Goal: Task Accomplishment & Management: Manage account settings

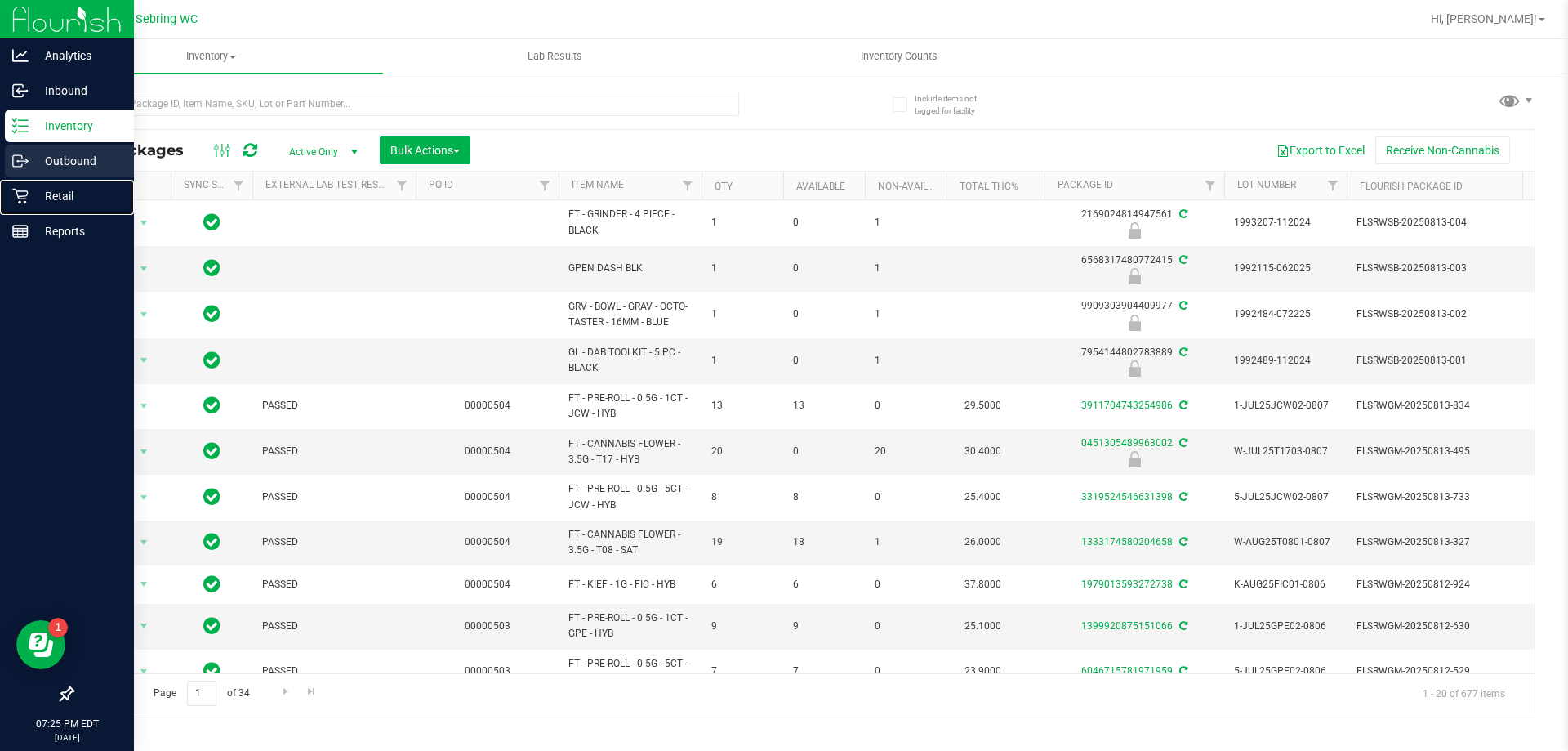
click at [55, 197] on p "Retail" at bounding box center [77, 196] width 98 height 20
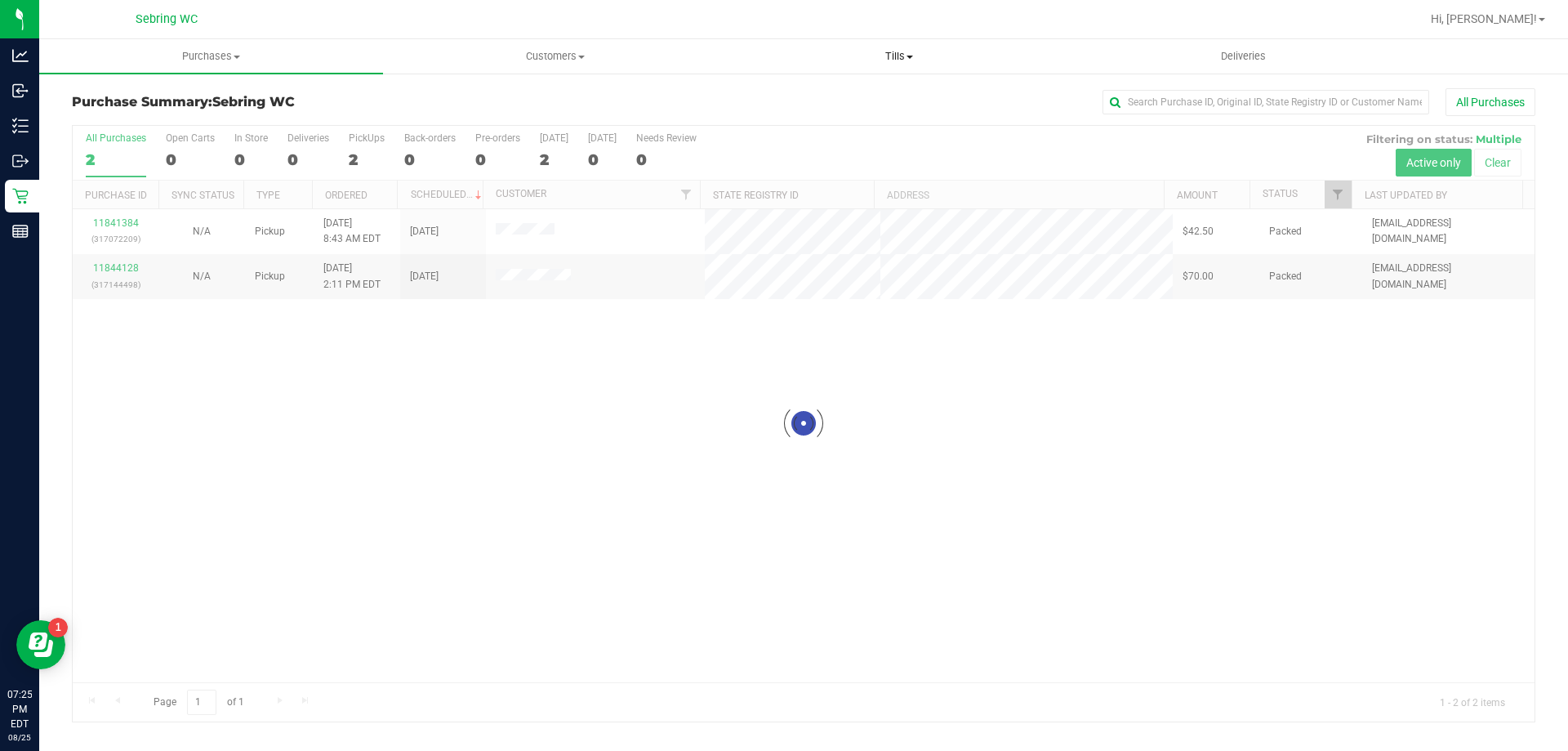
click at [930, 42] on uib-tab-heading "Tills Manage tills Reconcile e-payments" at bounding box center [899, 57] width 342 height 33
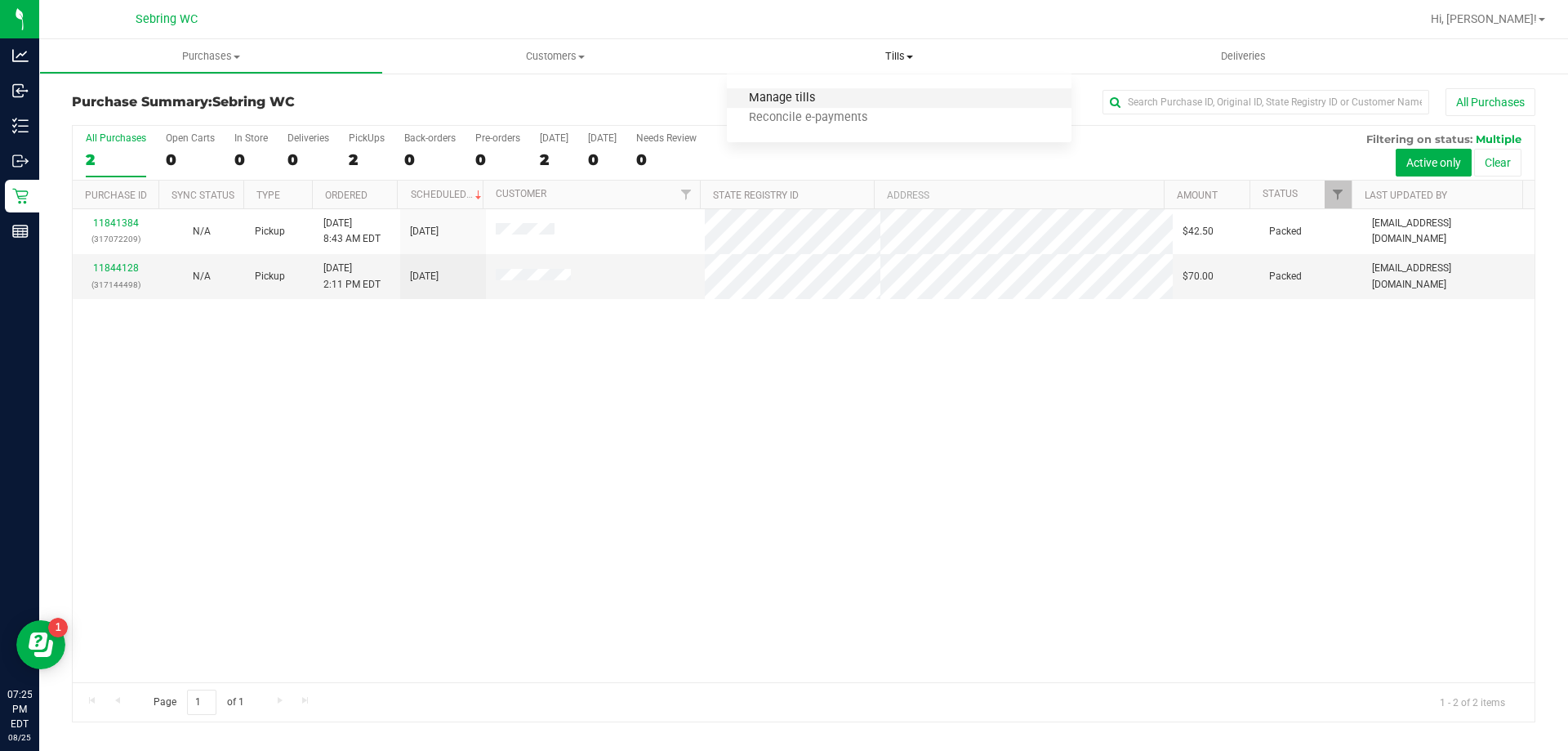
click at [832, 101] on span "Manage tills" at bounding box center [782, 99] width 110 height 14
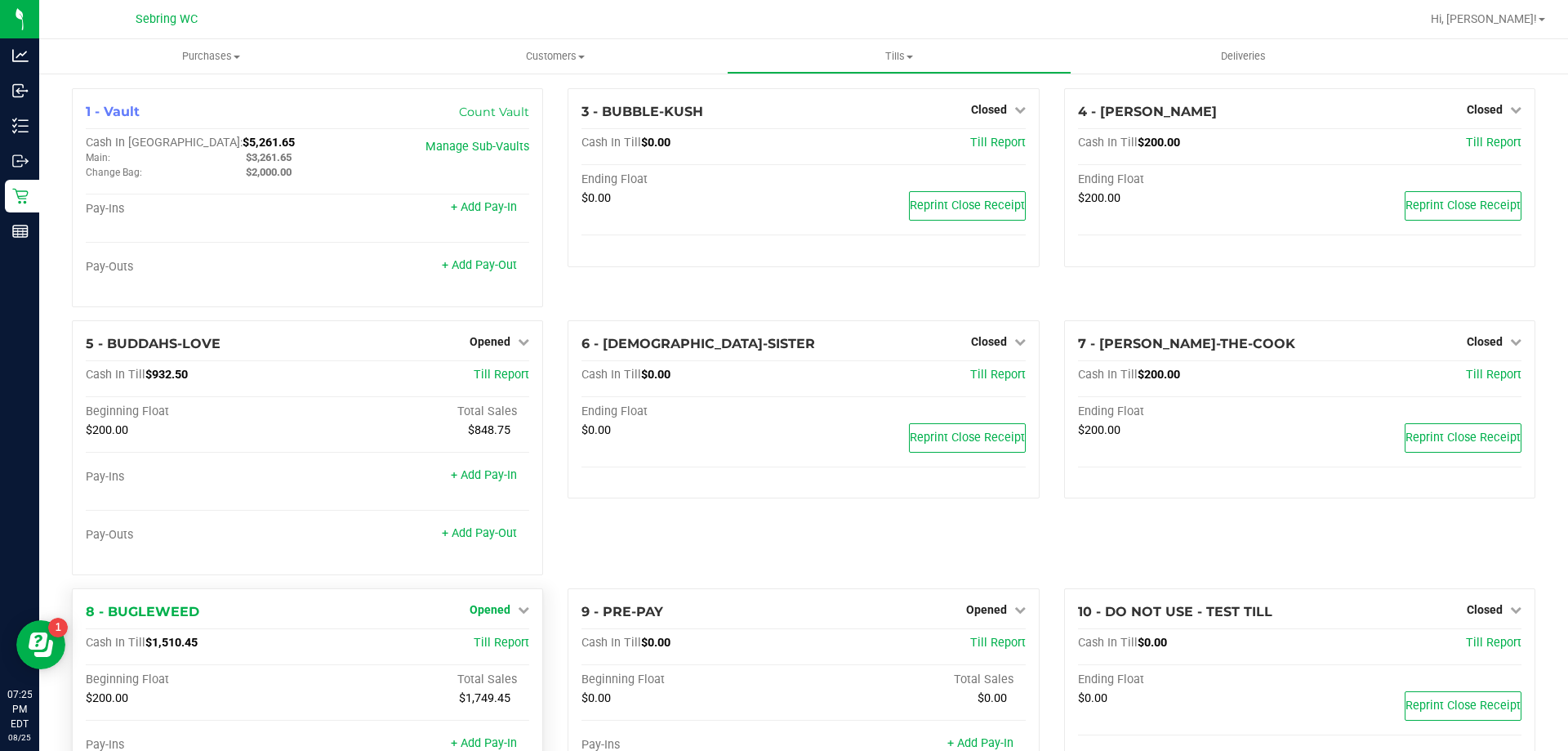
click at [487, 612] on span "Opened" at bounding box center [490, 609] width 41 height 13
click at [486, 653] on div "Close Till" at bounding box center [492, 644] width 121 height 21
click at [487, 650] on link "Close Till" at bounding box center [492, 642] width 44 height 13
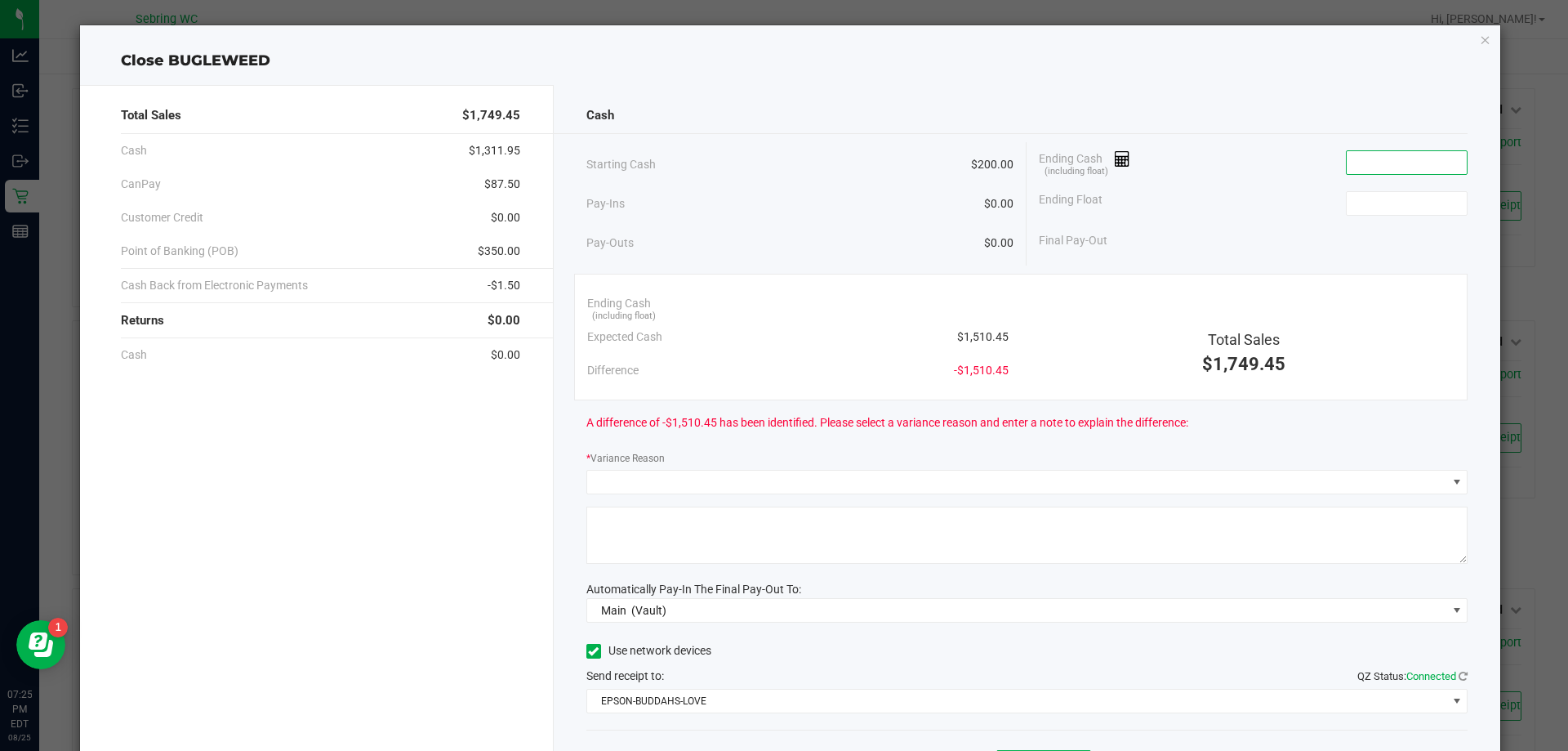
click at [1384, 159] on input at bounding box center [1407, 162] width 120 height 23
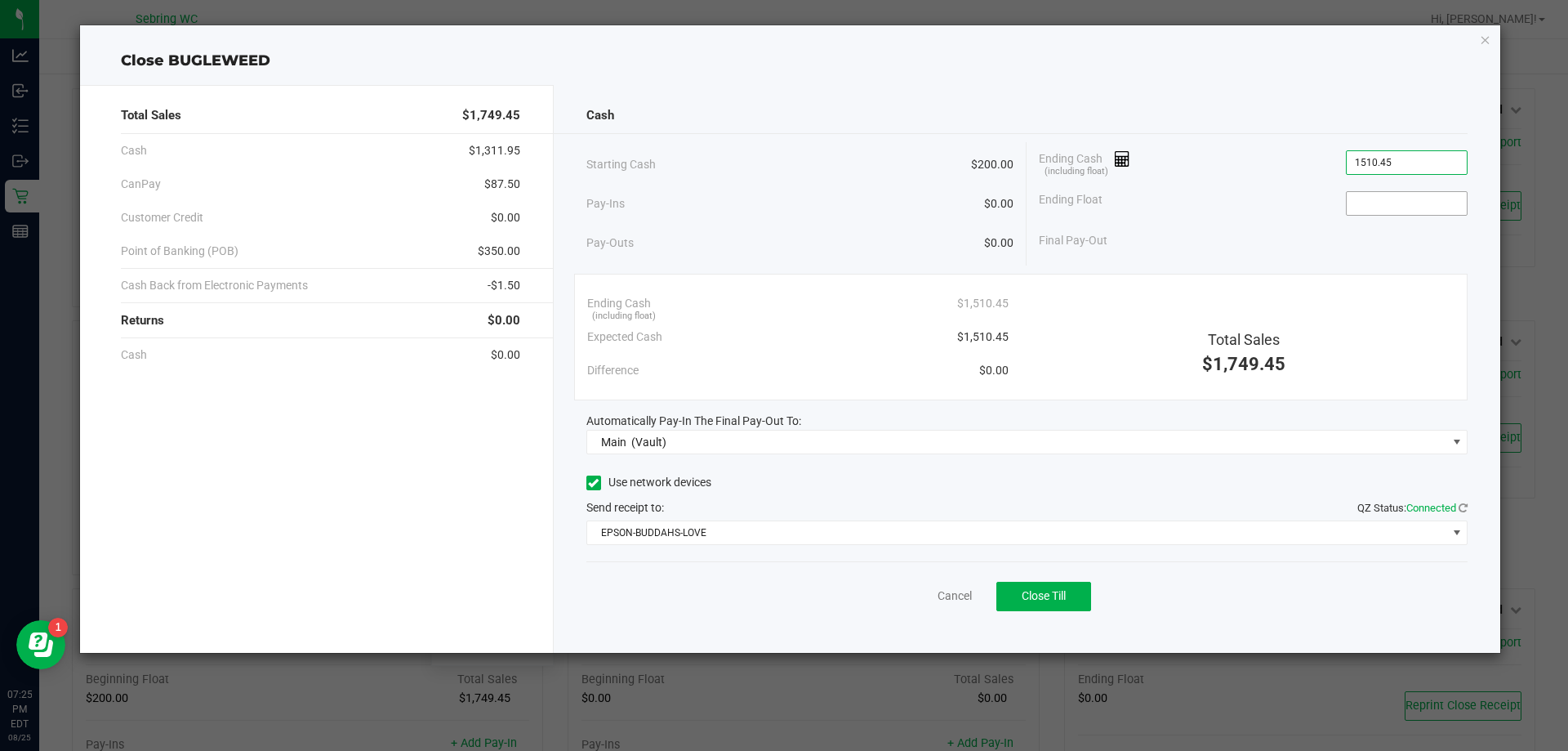
type input "$1,510.45"
click at [1391, 191] on span at bounding box center [1407, 203] width 122 height 25
click at [1391, 196] on input at bounding box center [1407, 203] width 120 height 23
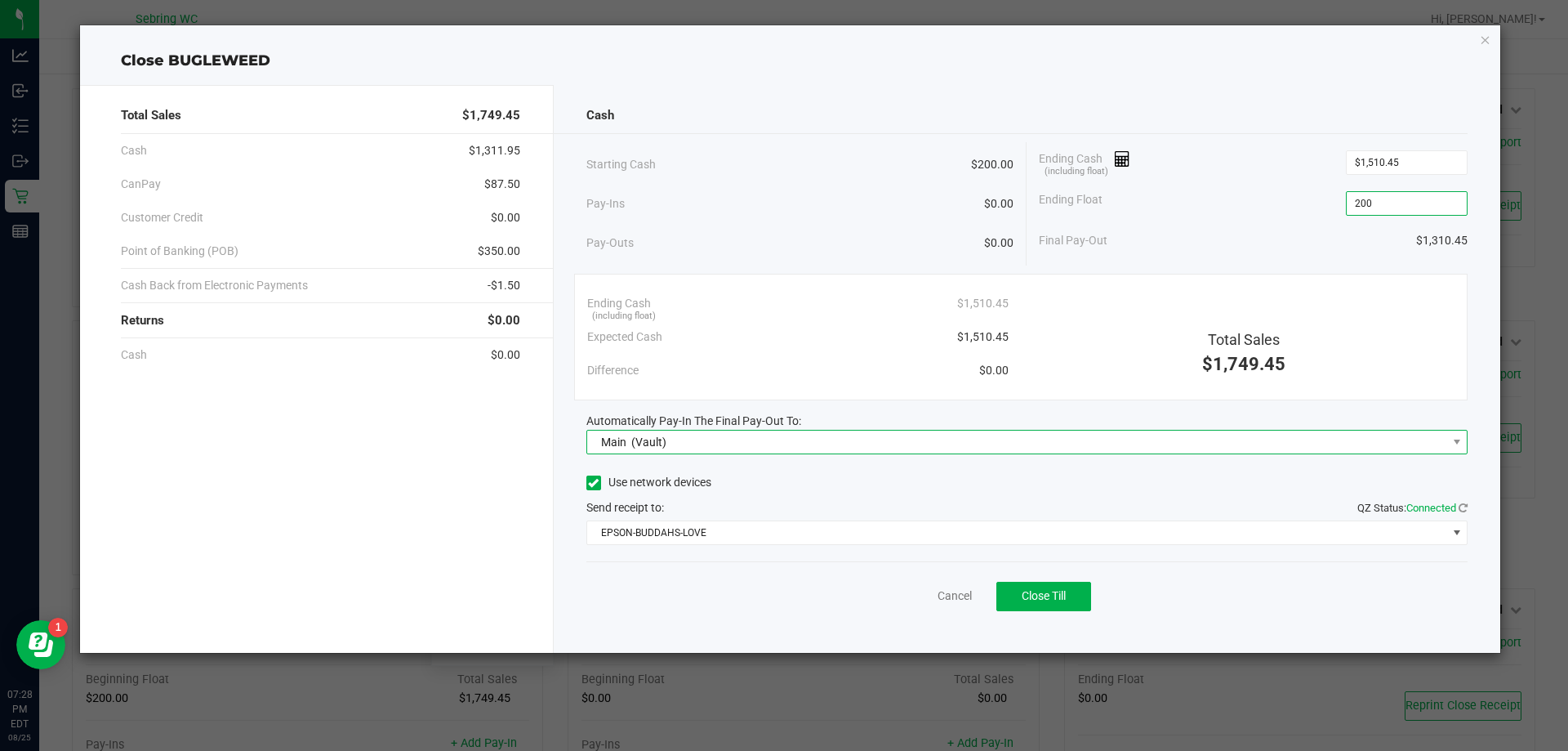
type input "$200.00"
click at [791, 433] on span "Main (Vault)" at bounding box center [1017, 442] width 860 height 23
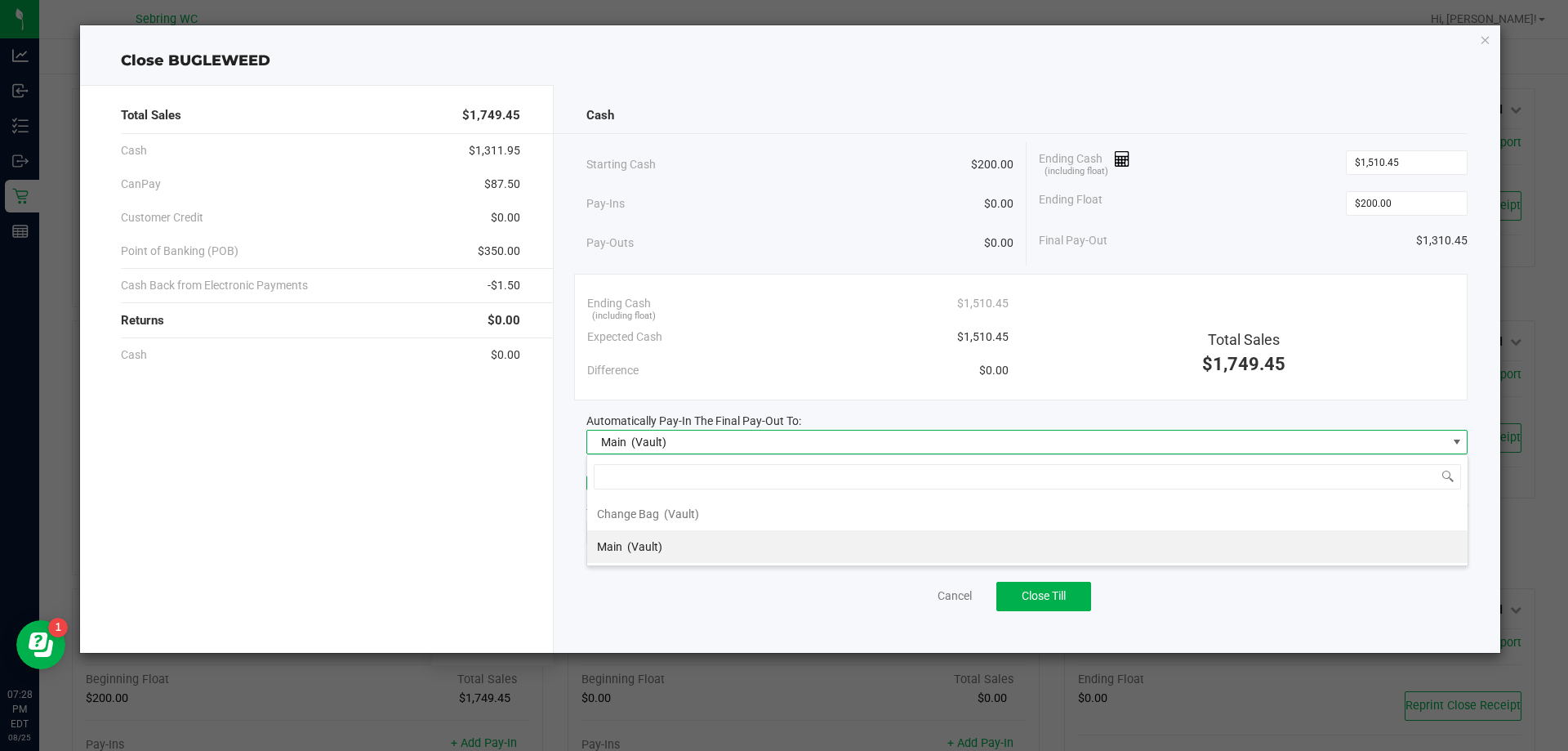
scroll to position [25, 881]
click at [796, 397] on div "Ending Cash (including float) $1,510.45 Expected Cash $1,510.45 Difference $0.0…" at bounding box center [1021, 337] width 894 height 127
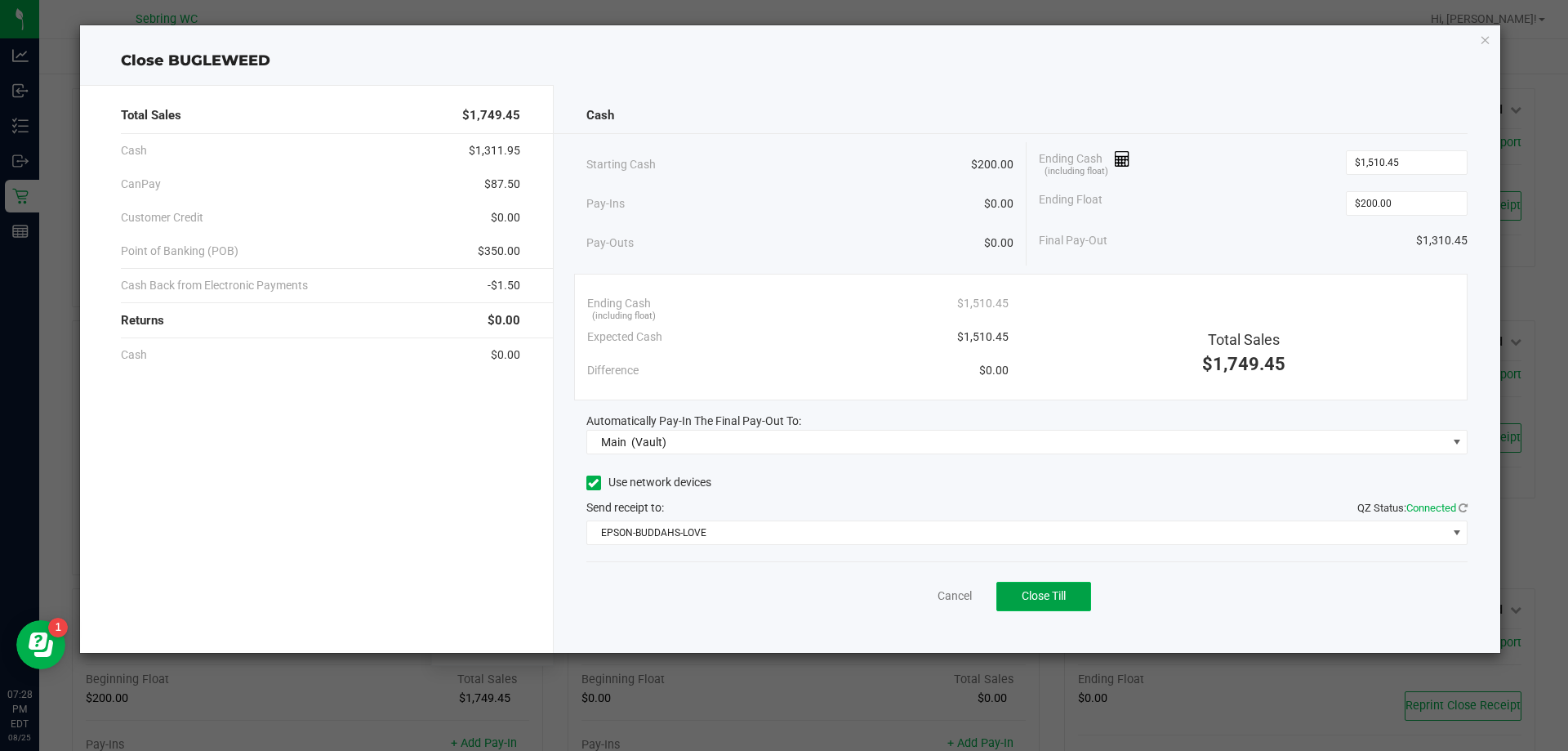
click at [1046, 603] on button "Close Till" at bounding box center [1044, 597] width 94 height 29
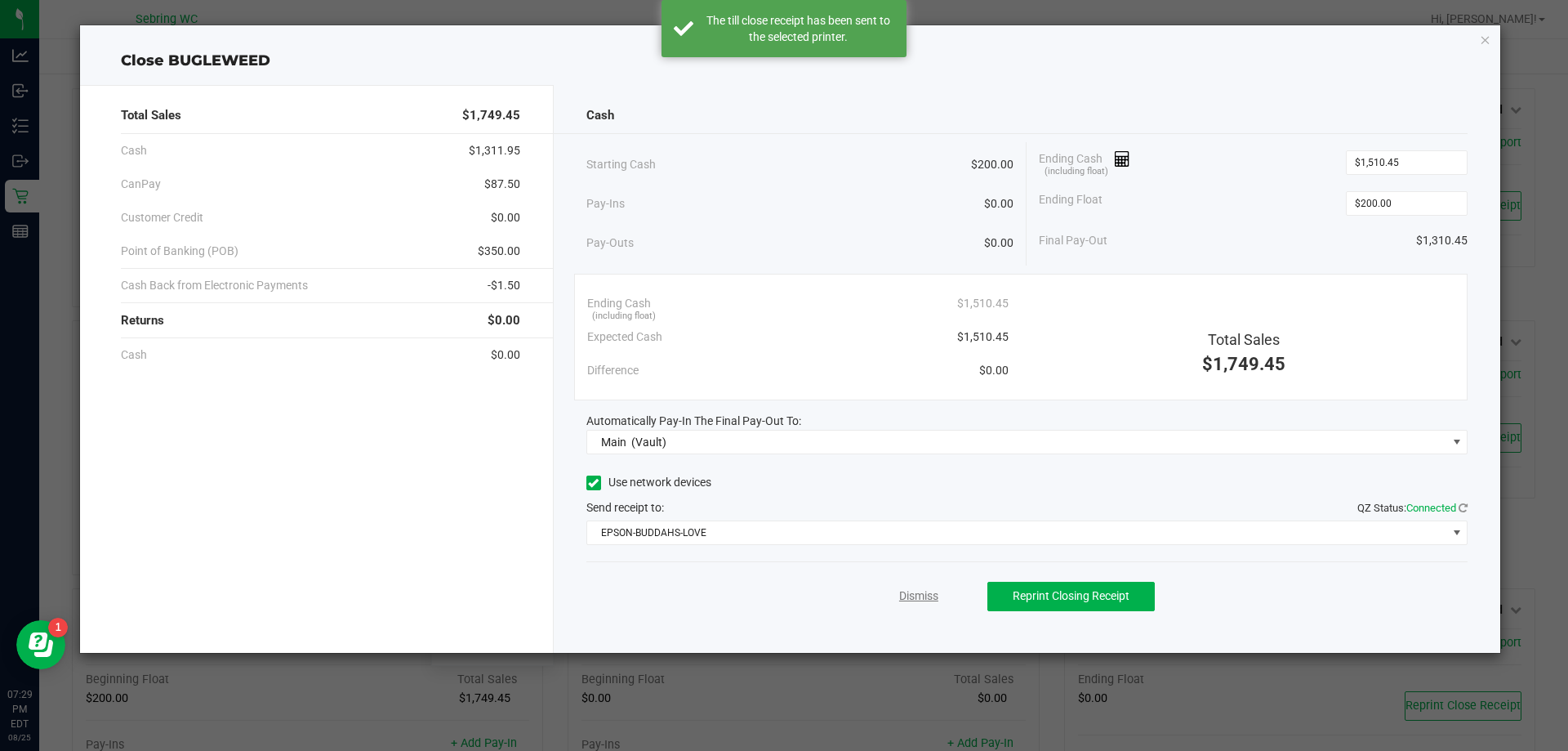
click at [920, 589] on link "Dismiss" at bounding box center [919, 596] width 39 height 17
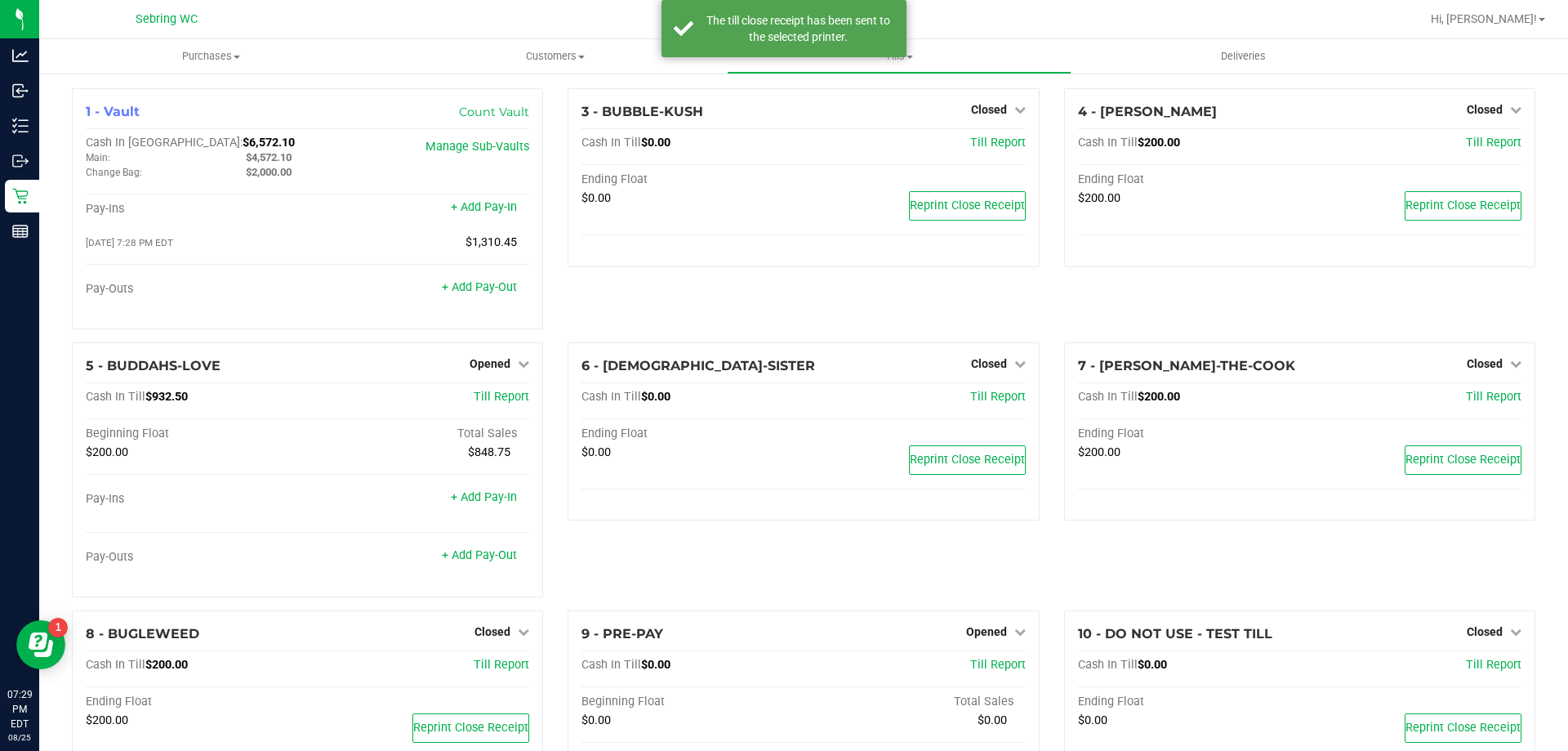
click at [0, 0] on p "Reports" at bounding box center [0, 0] width 0 height 0
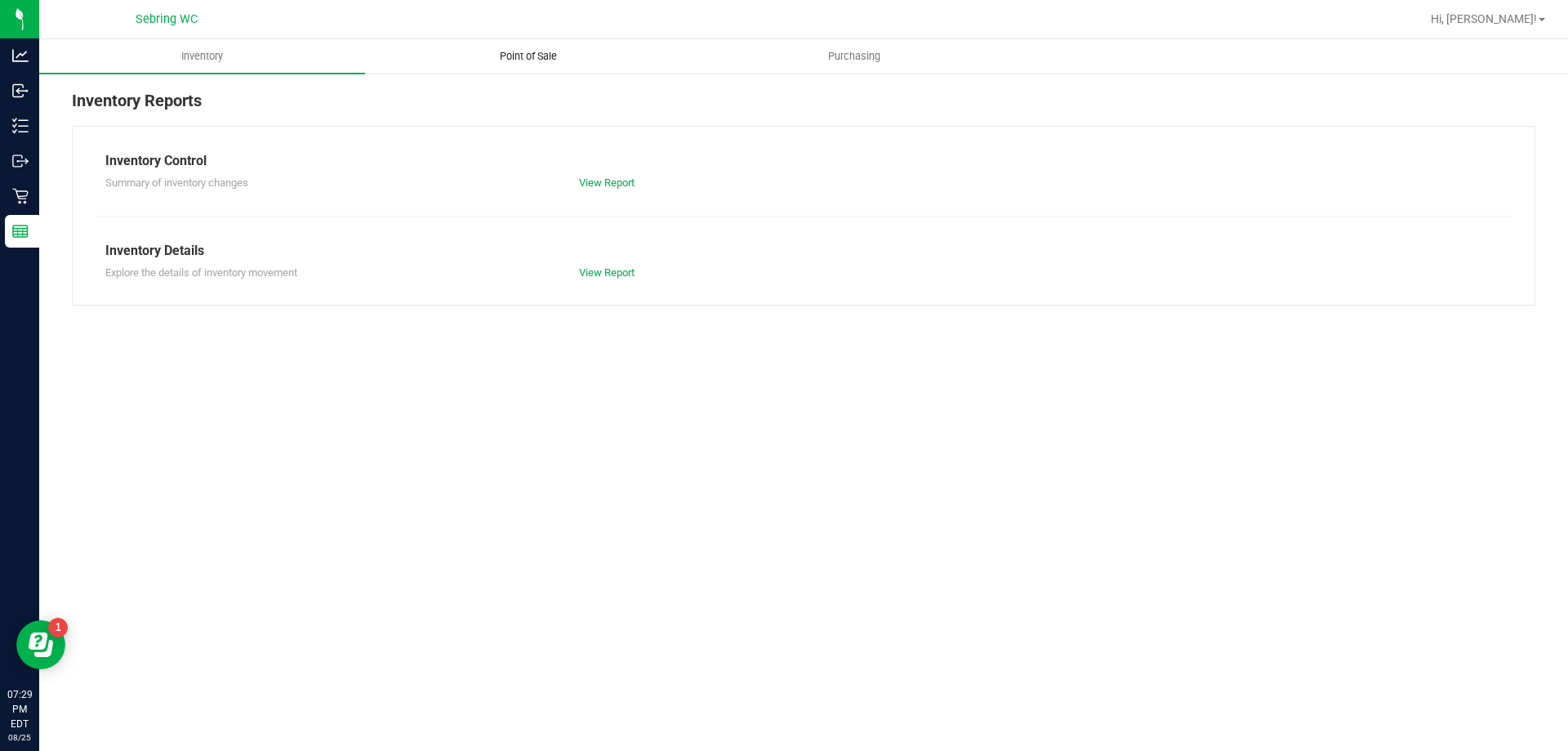
click at [558, 61] on span "Point of Sale" at bounding box center [529, 56] width 101 height 15
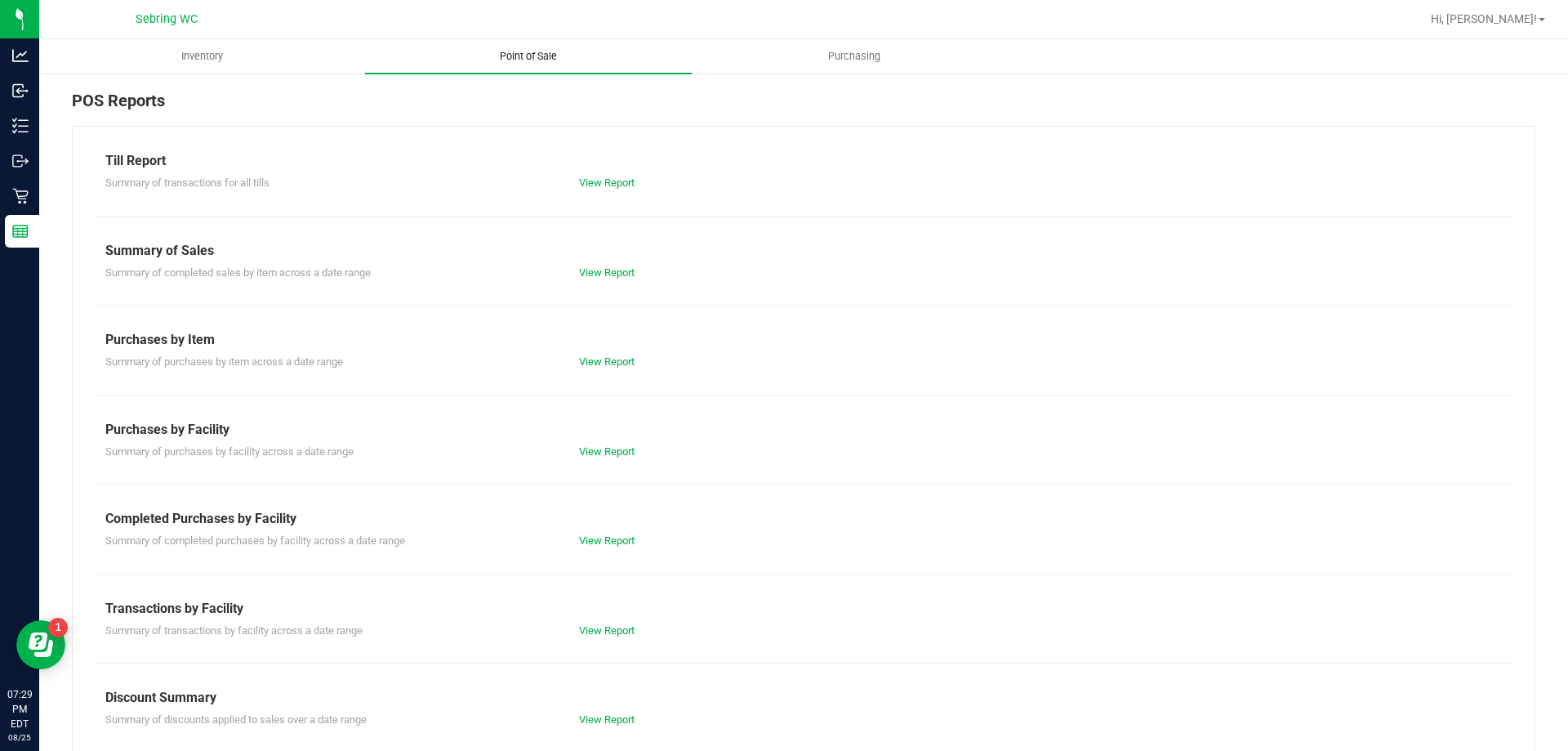
click at [601, 541] on link "View Report" at bounding box center [607, 540] width 56 height 12
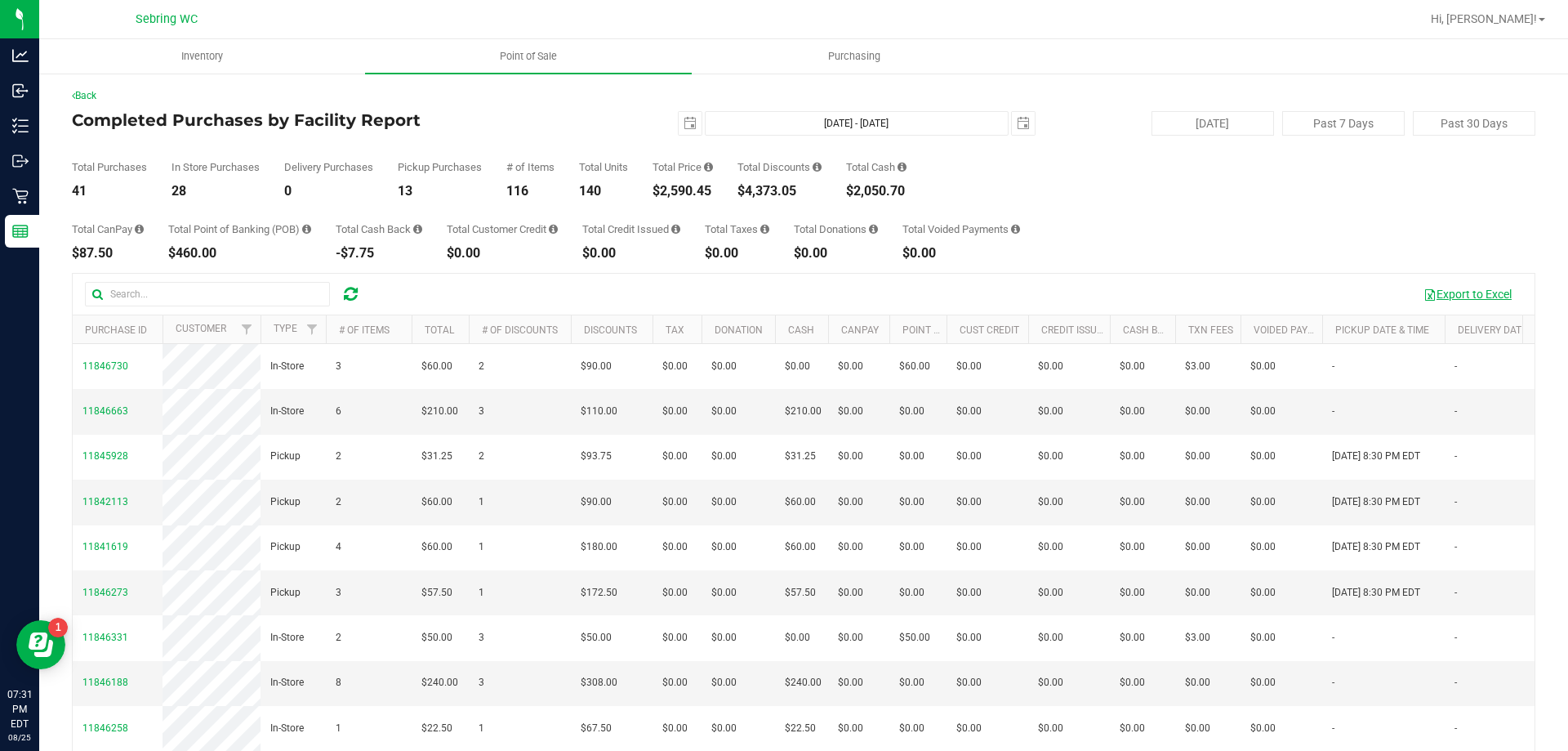
click at [1454, 296] on button "Export to Excel" at bounding box center [1468, 294] width 110 height 27
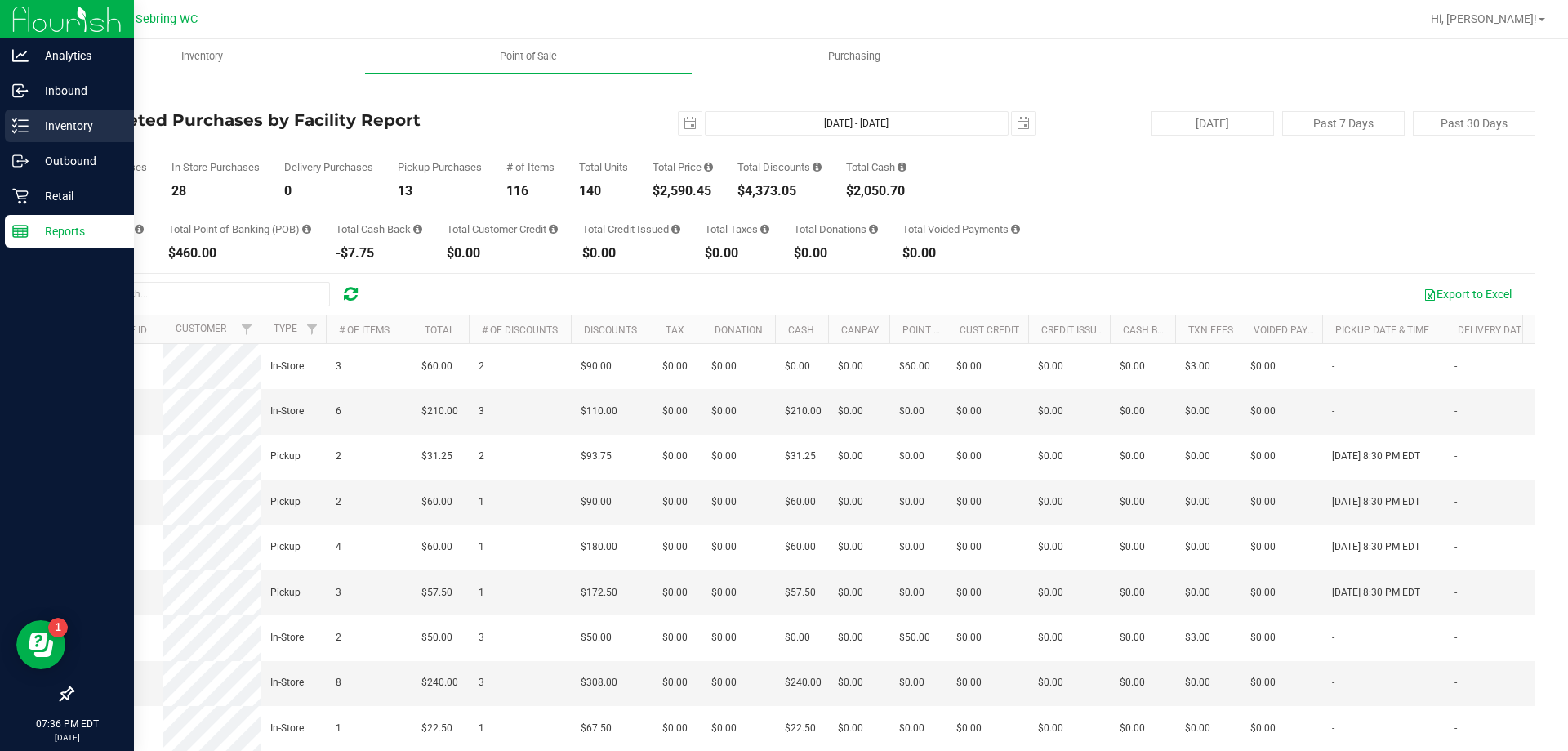
click at [27, 130] on icon at bounding box center [20, 125] width 16 height 16
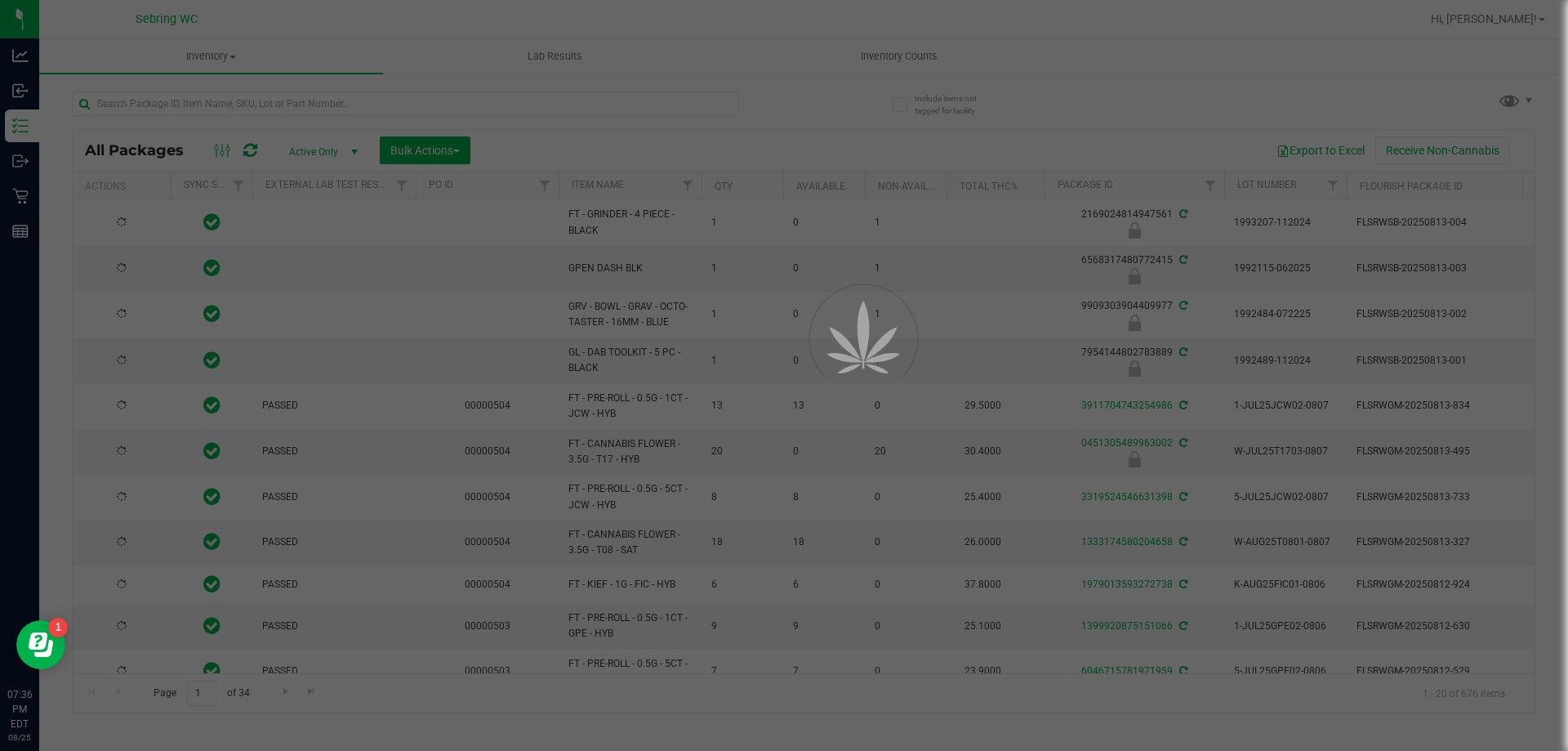
click at [311, 105] on div at bounding box center [784, 375] width 1568 height 751
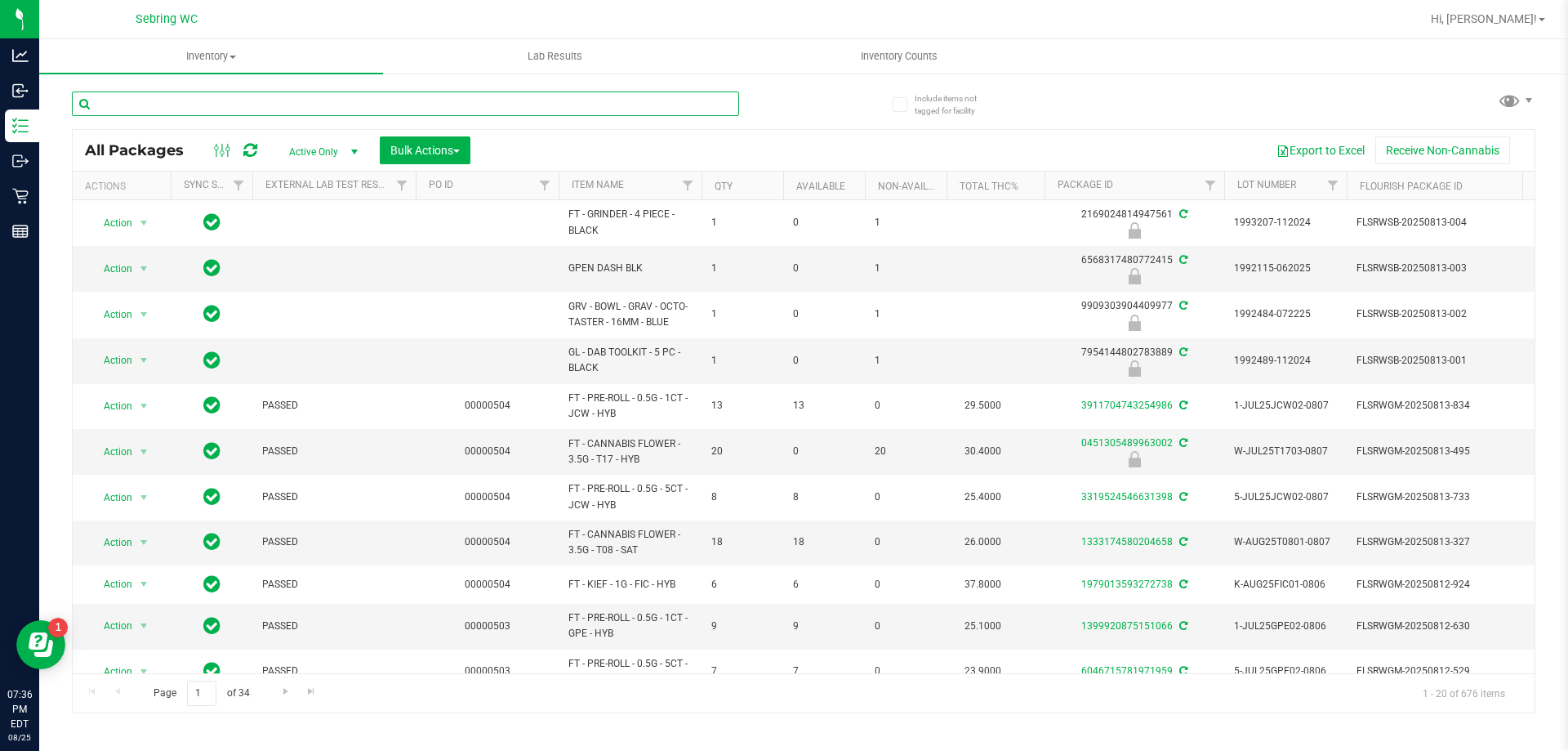
click at [311, 105] on input "text" at bounding box center [406, 104] width 668 height 25
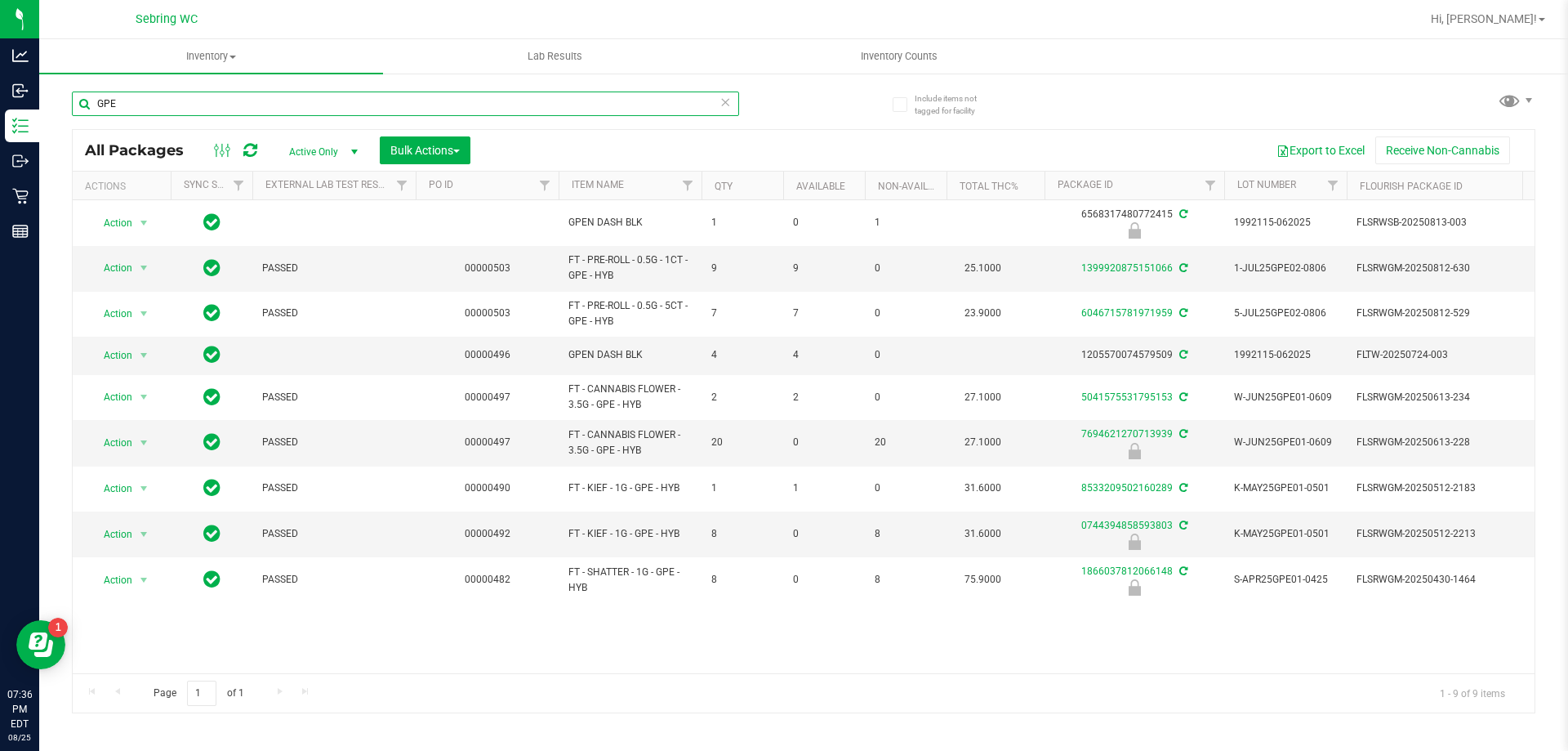
type input "GPE"
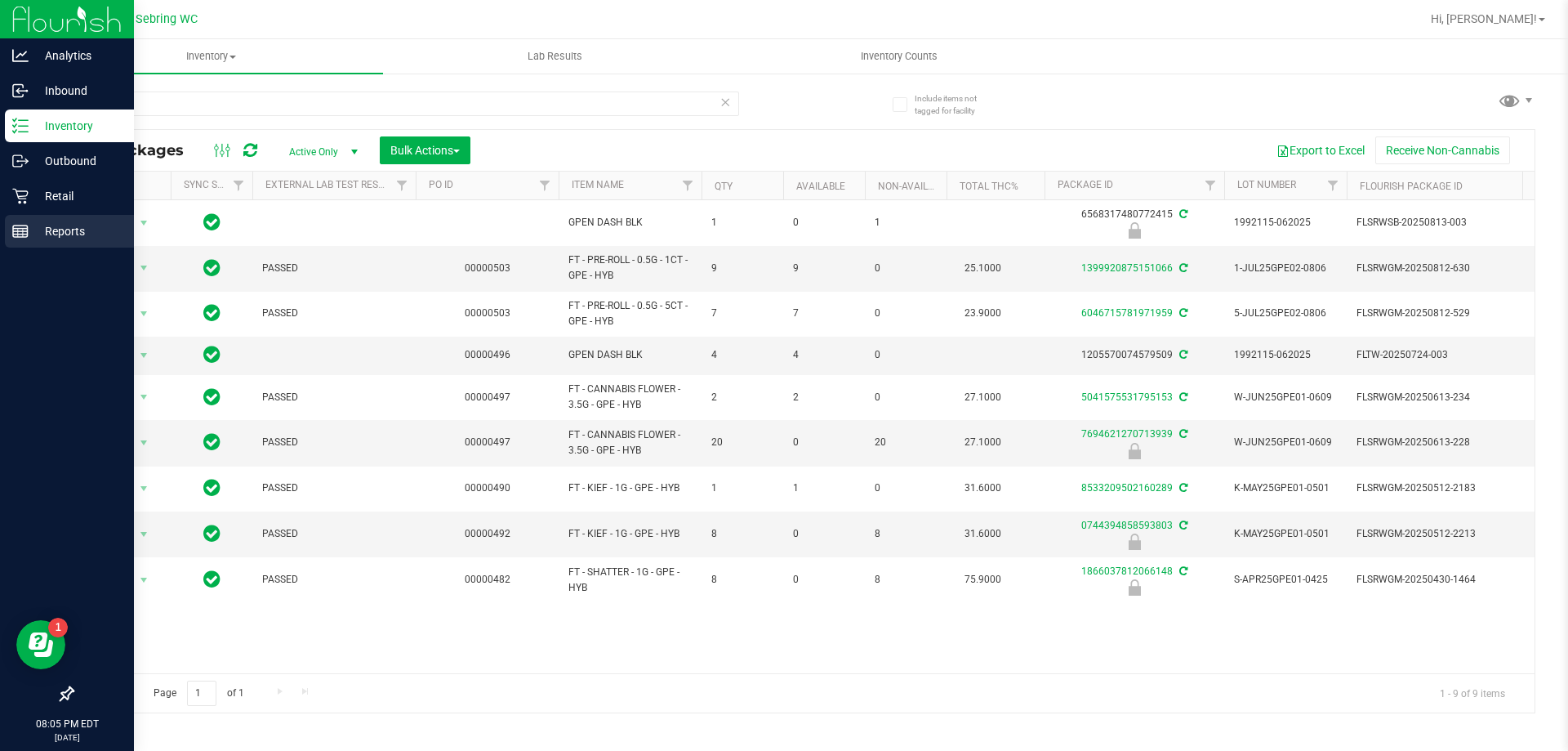
click at [51, 228] on p "Reports" at bounding box center [77, 231] width 98 height 20
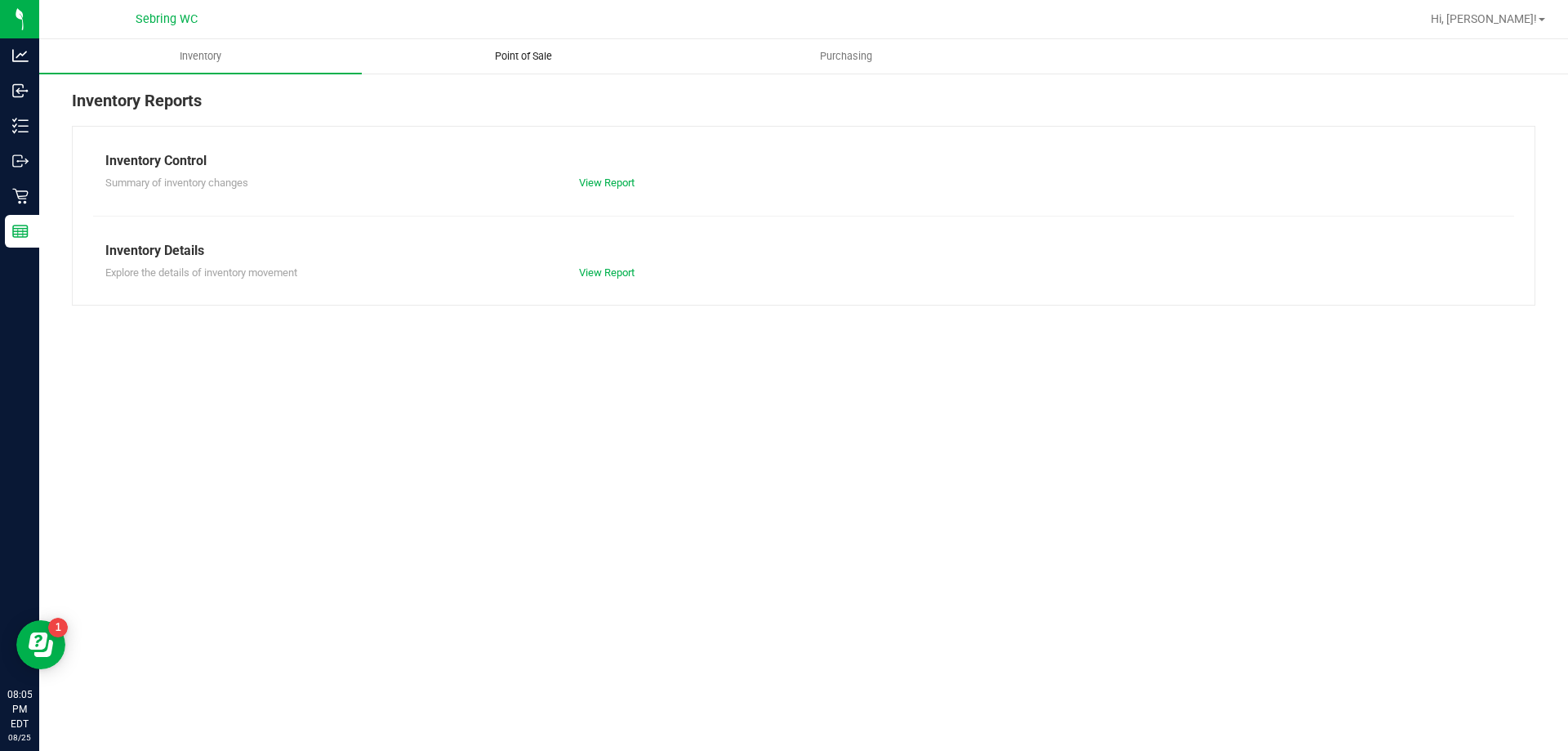
click at [538, 53] on span "Point of Sale" at bounding box center [524, 56] width 101 height 15
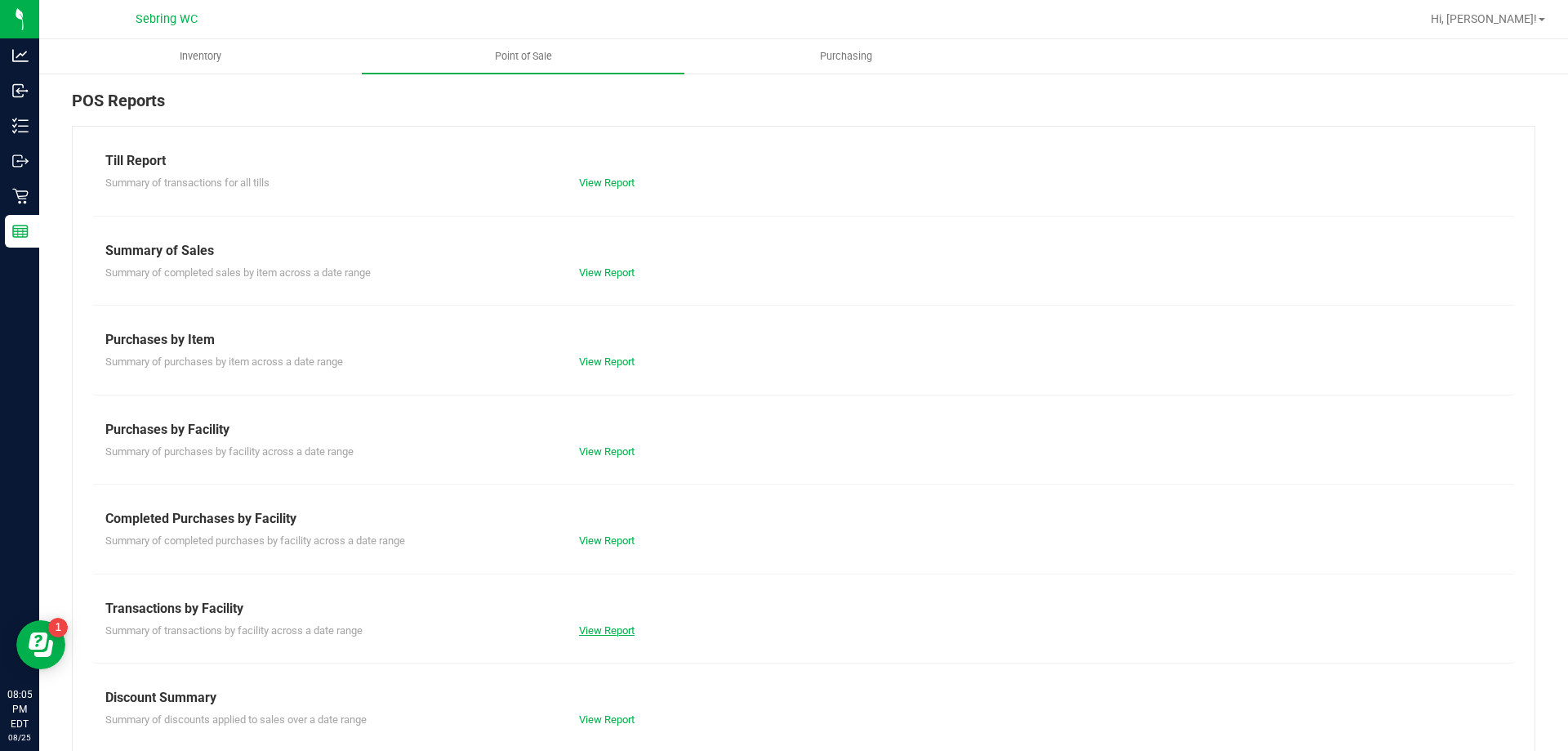
click at [623, 633] on link "View Report" at bounding box center [607, 630] width 56 height 12
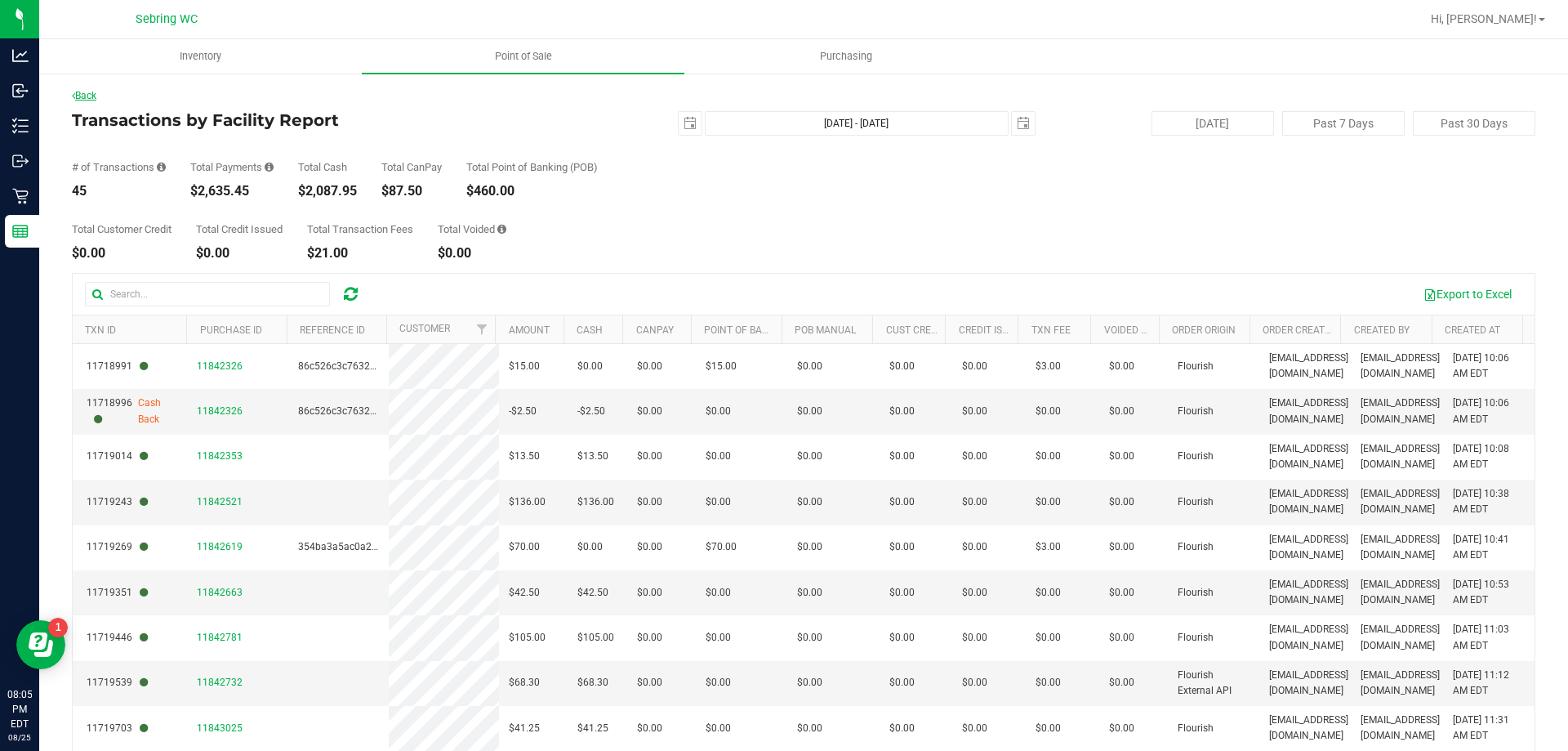
click at [83, 92] on link "Back" at bounding box center [84, 95] width 25 height 11
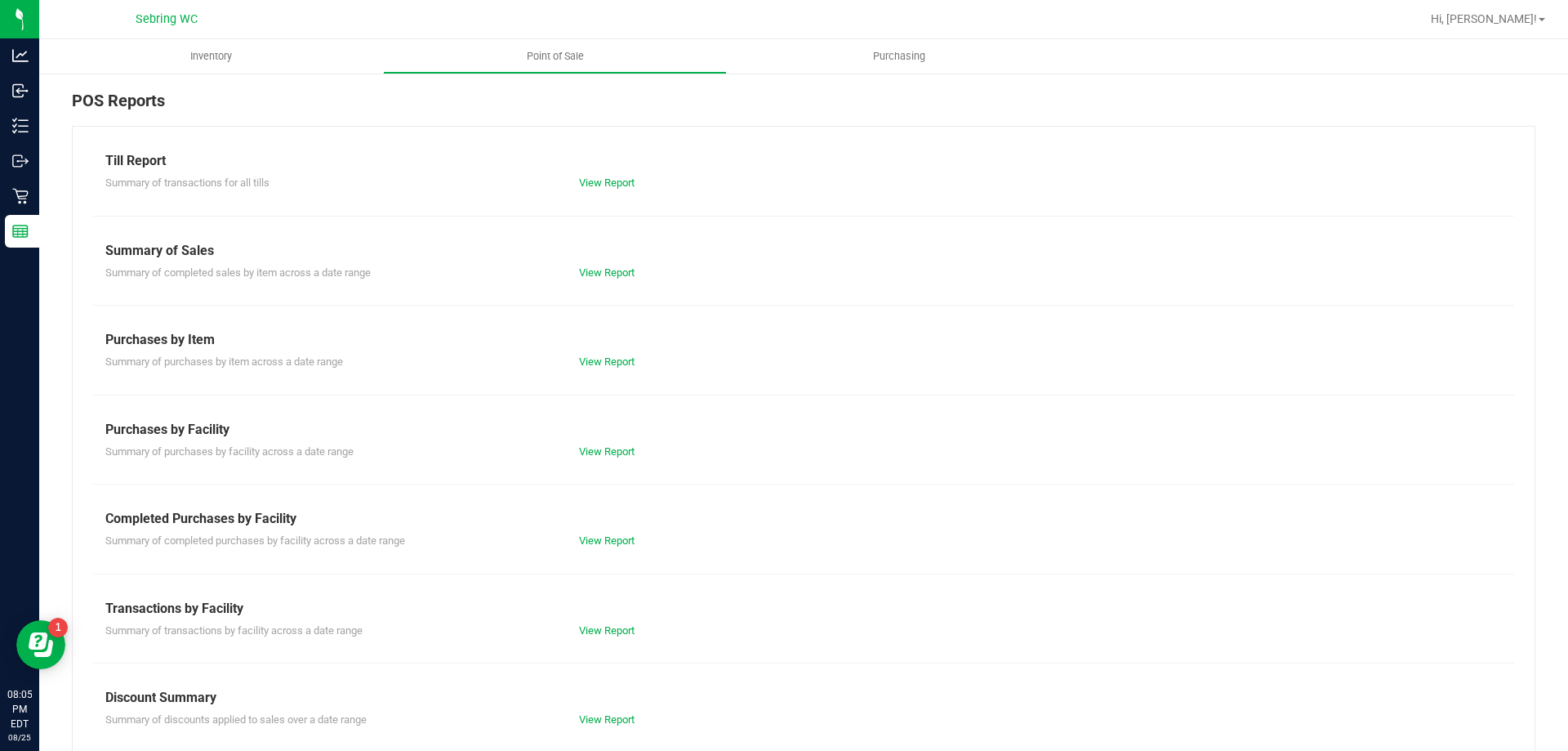
click at [592, 524] on div "Completed Purchases by Facility" at bounding box center [803, 518] width 1396 height 20
click at [596, 536] on link "View Report" at bounding box center [607, 540] width 56 height 12
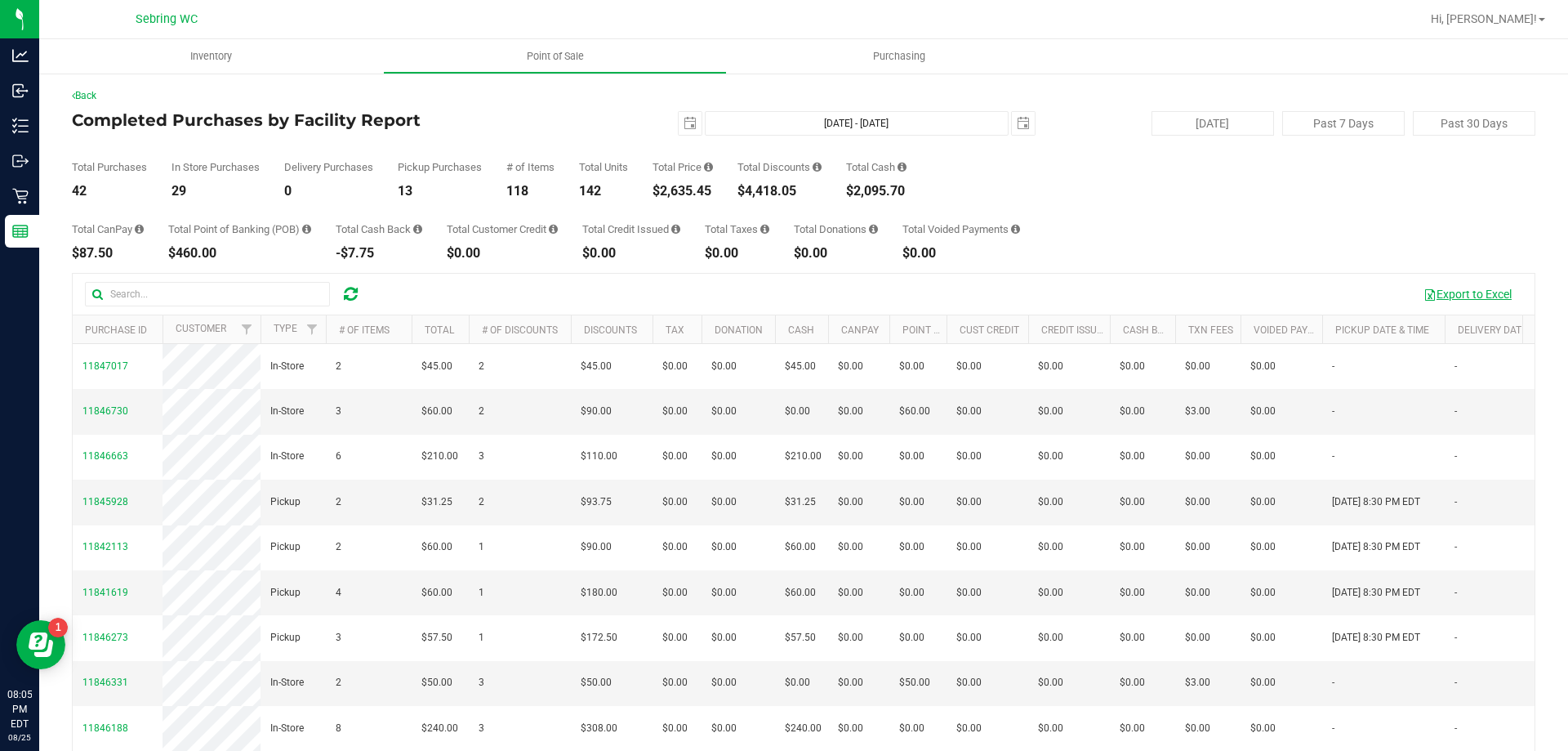
click at [1507, 298] on button "Export to Excel" at bounding box center [1468, 294] width 110 height 27
click at [623, 106] on div "Back Completed Purchases by Facility Report [DATE] [DATE] - [DATE] [DATE] [DATE…" at bounding box center [803, 473] width 1463 height 769
click at [684, 127] on span "select" at bounding box center [690, 123] width 13 height 13
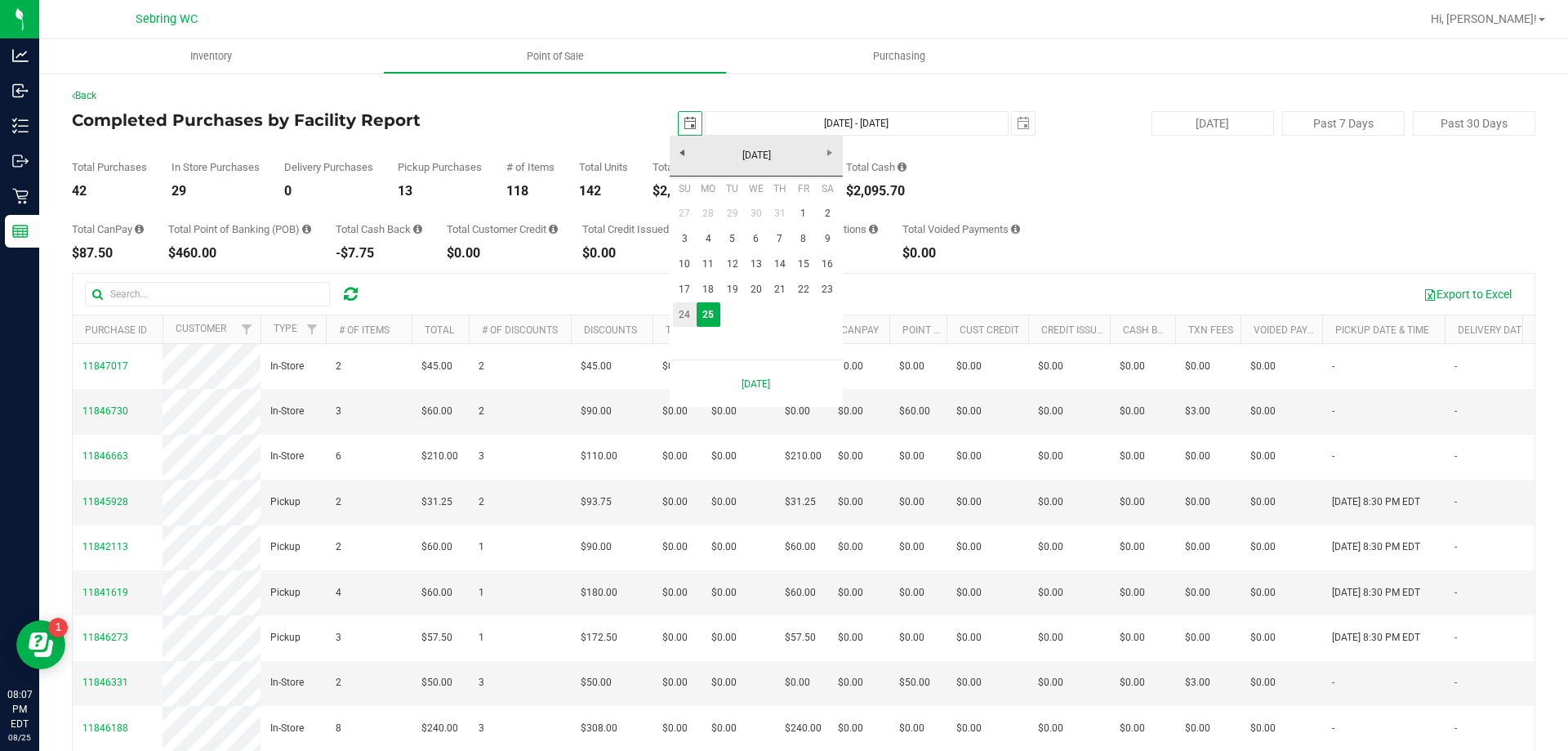
scroll to position [0, 41]
click at [681, 308] on link "24" at bounding box center [685, 315] width 24 height 26
type input "[DATE]"
type input "[DATE] - [DATE]"
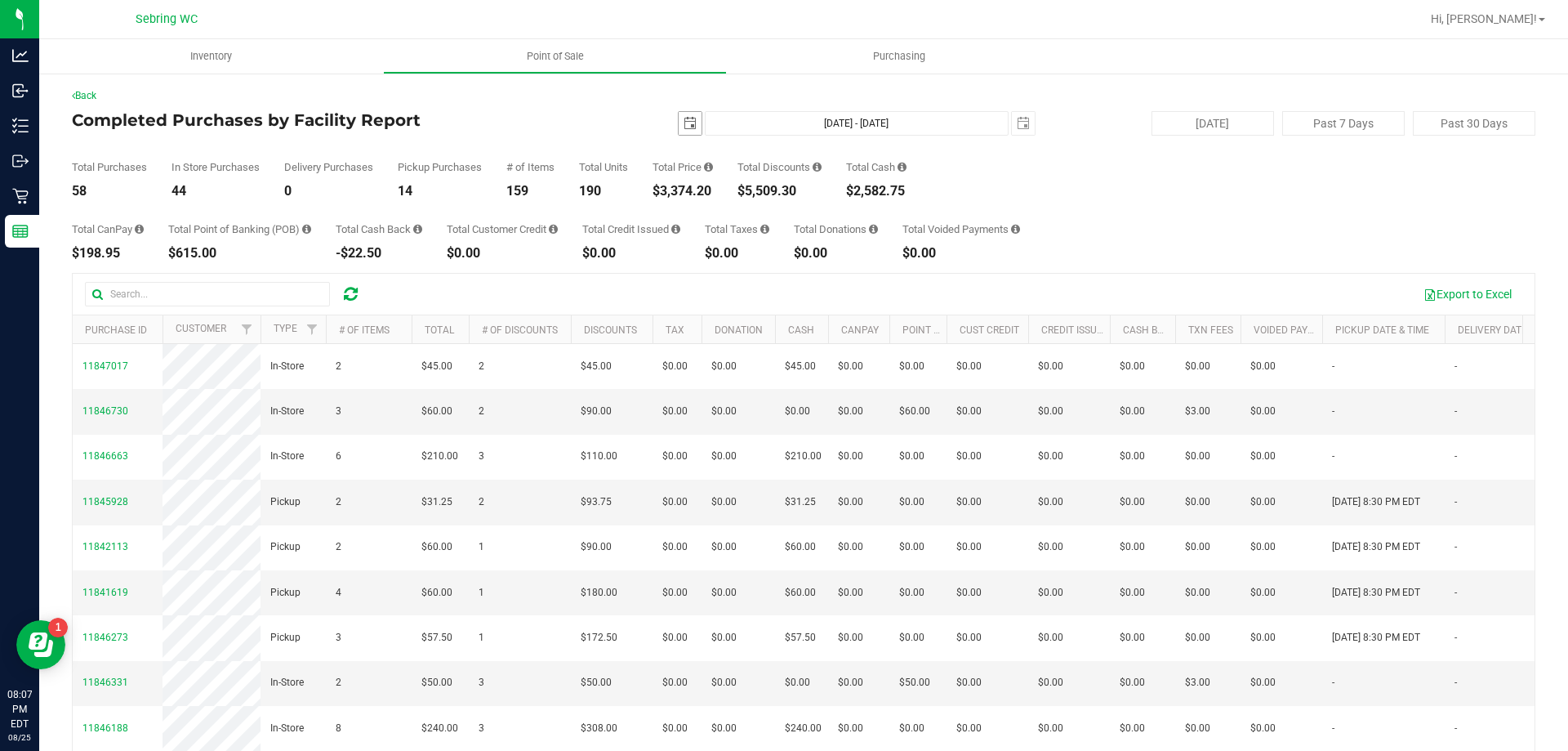
click at [679, 115] on span "select" at bounding box center [690, 123] width 23 height 23
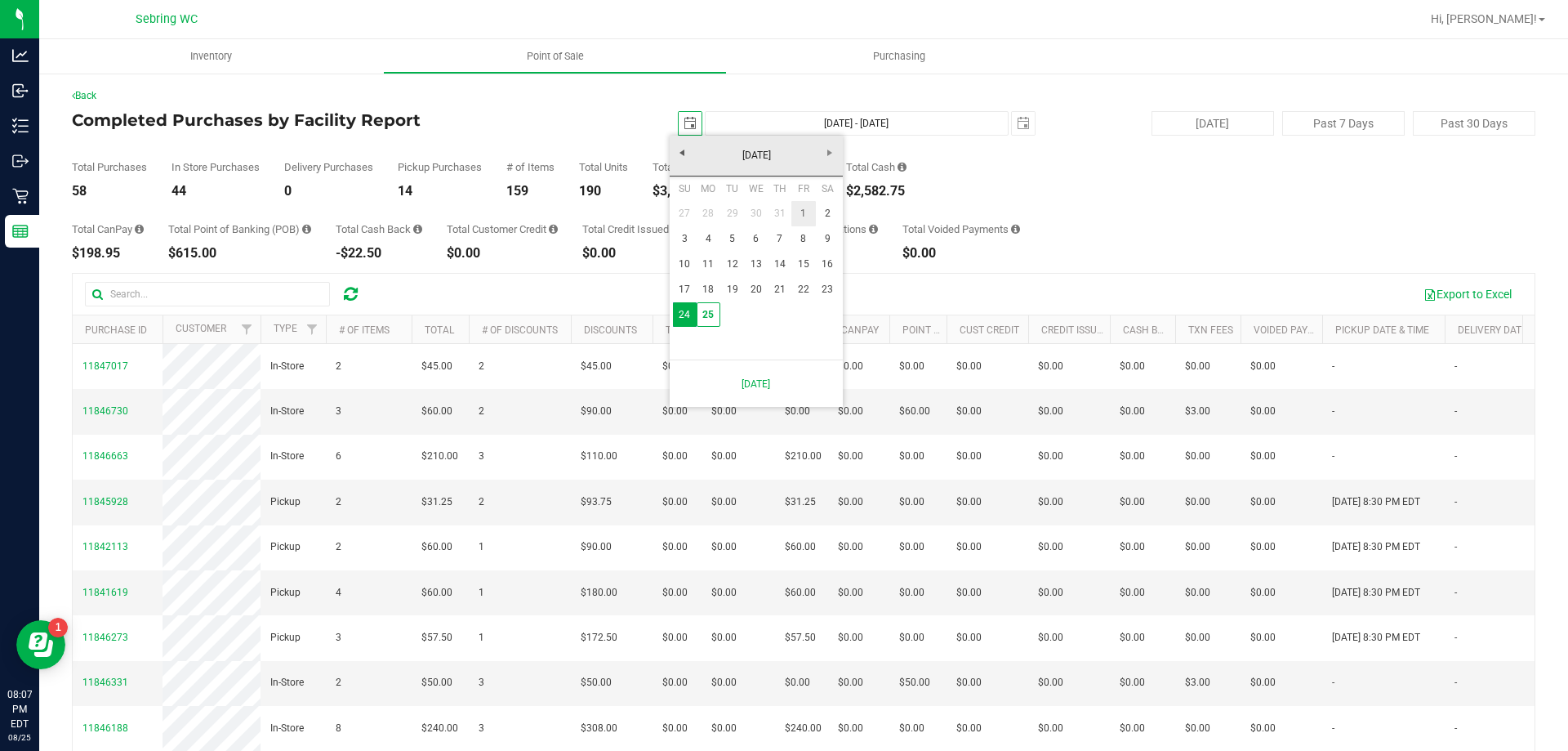
click at [806, 208] on link "1" at bounding box center [803, 214] width 24 height 26
type input "[DATE]"
type input "[DATE] - [DATE]"
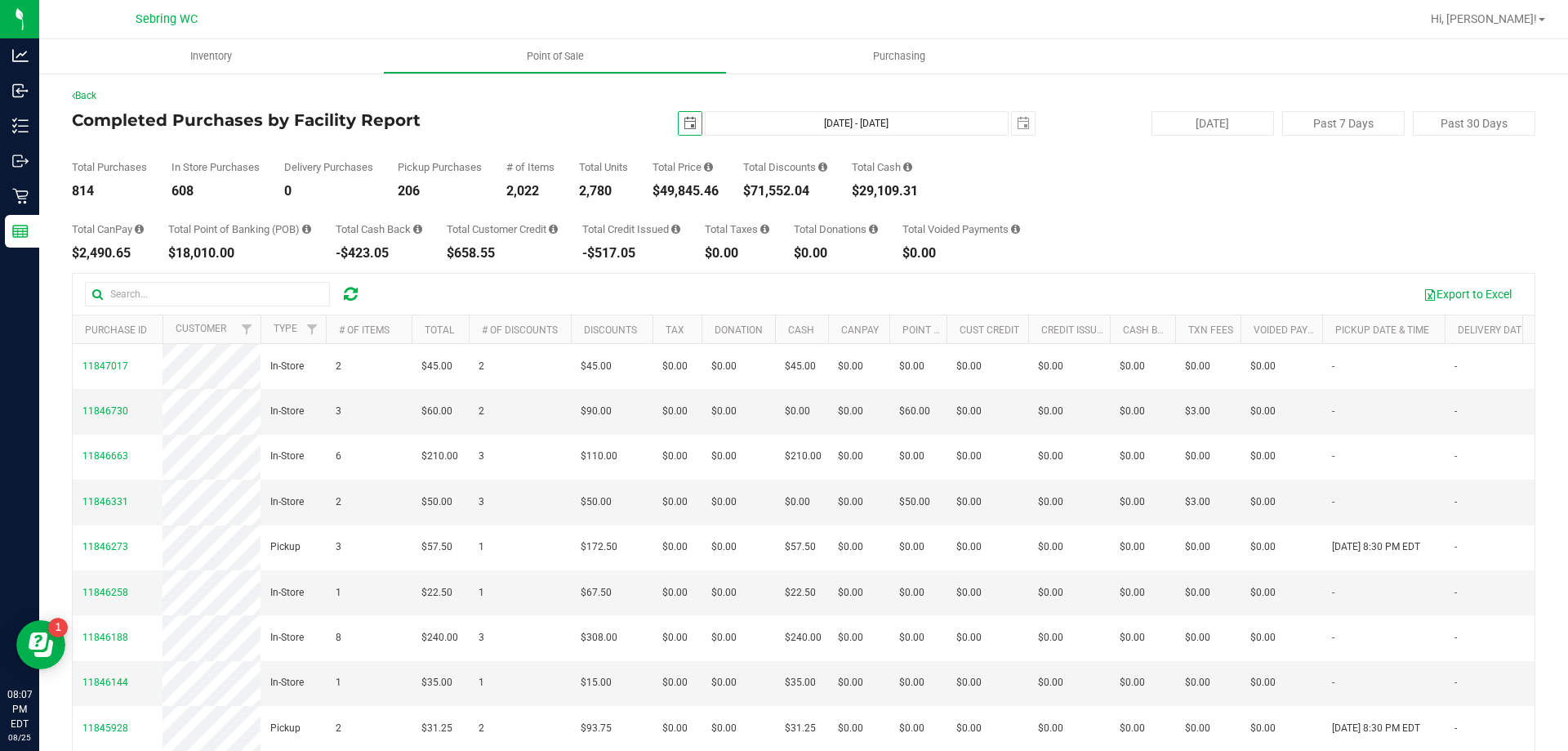
click at [686, 130] on span "select" at bounding box center [690, 123] width 23 height 23
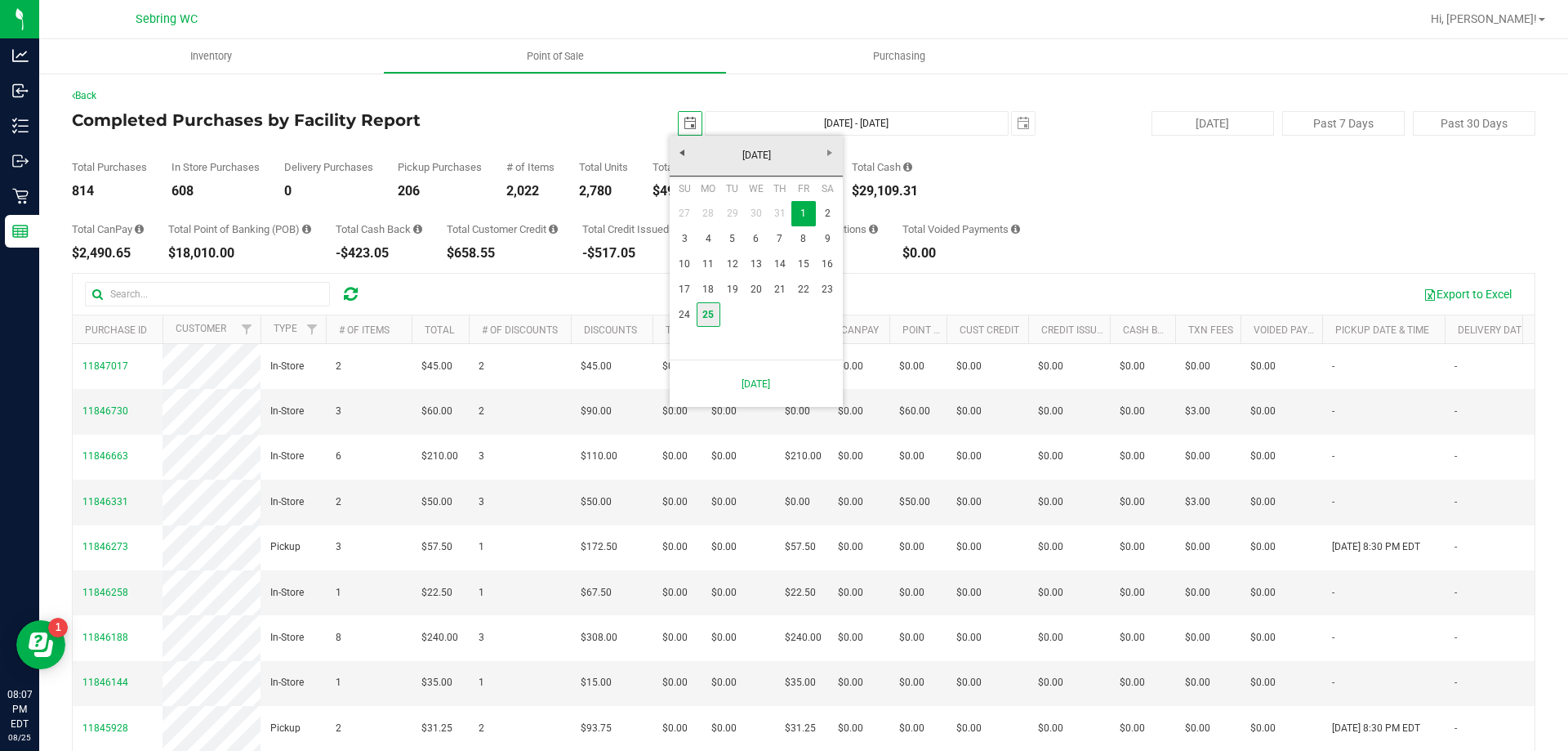
click at [711, 318] on link "25" at bounding box center [709, 315] width 24 height 26
type input "[DATE]"
type input "[DATE] - [DATE]"
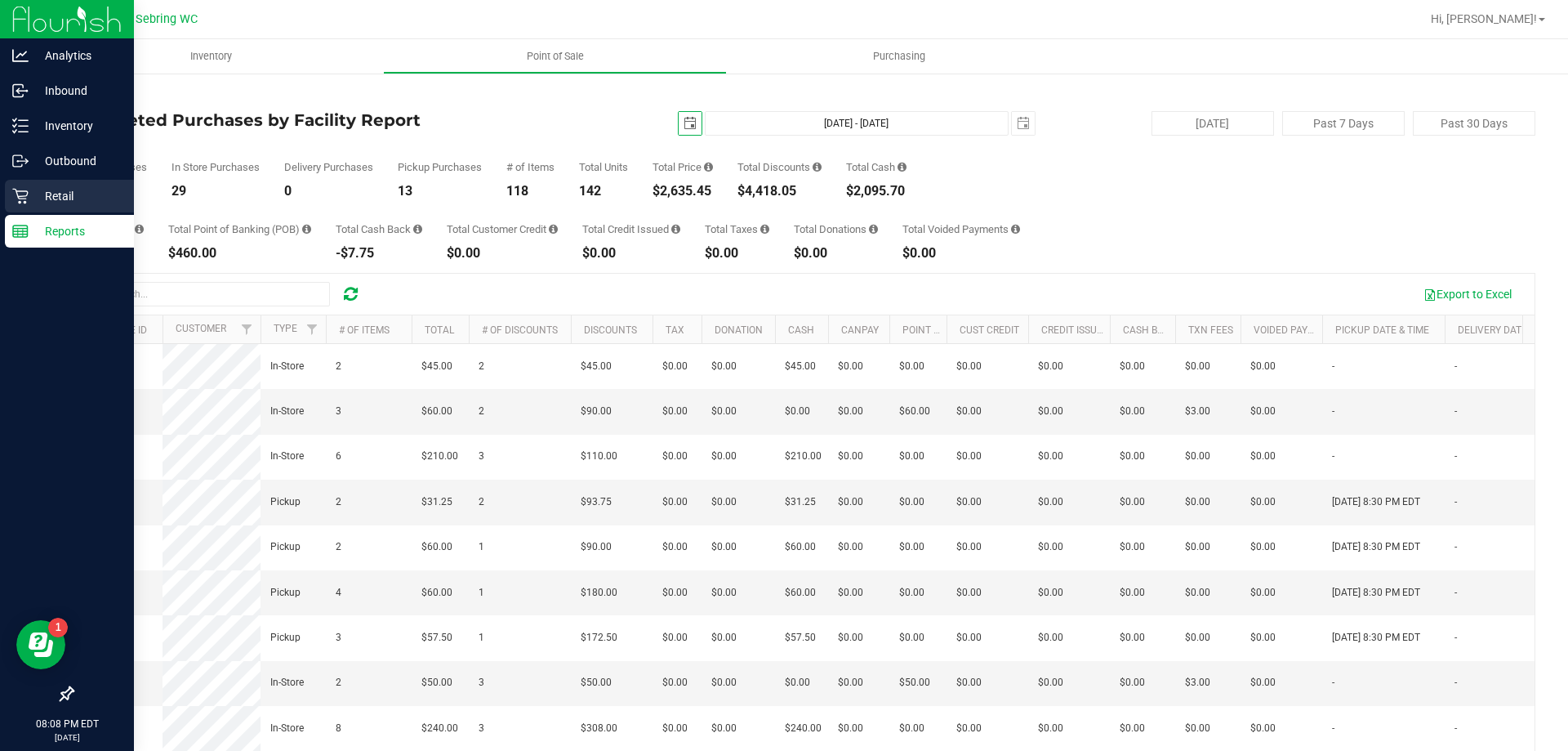
click at [36, 193] on p "Retail" at bounding box center [77, 196] width 98 height 20
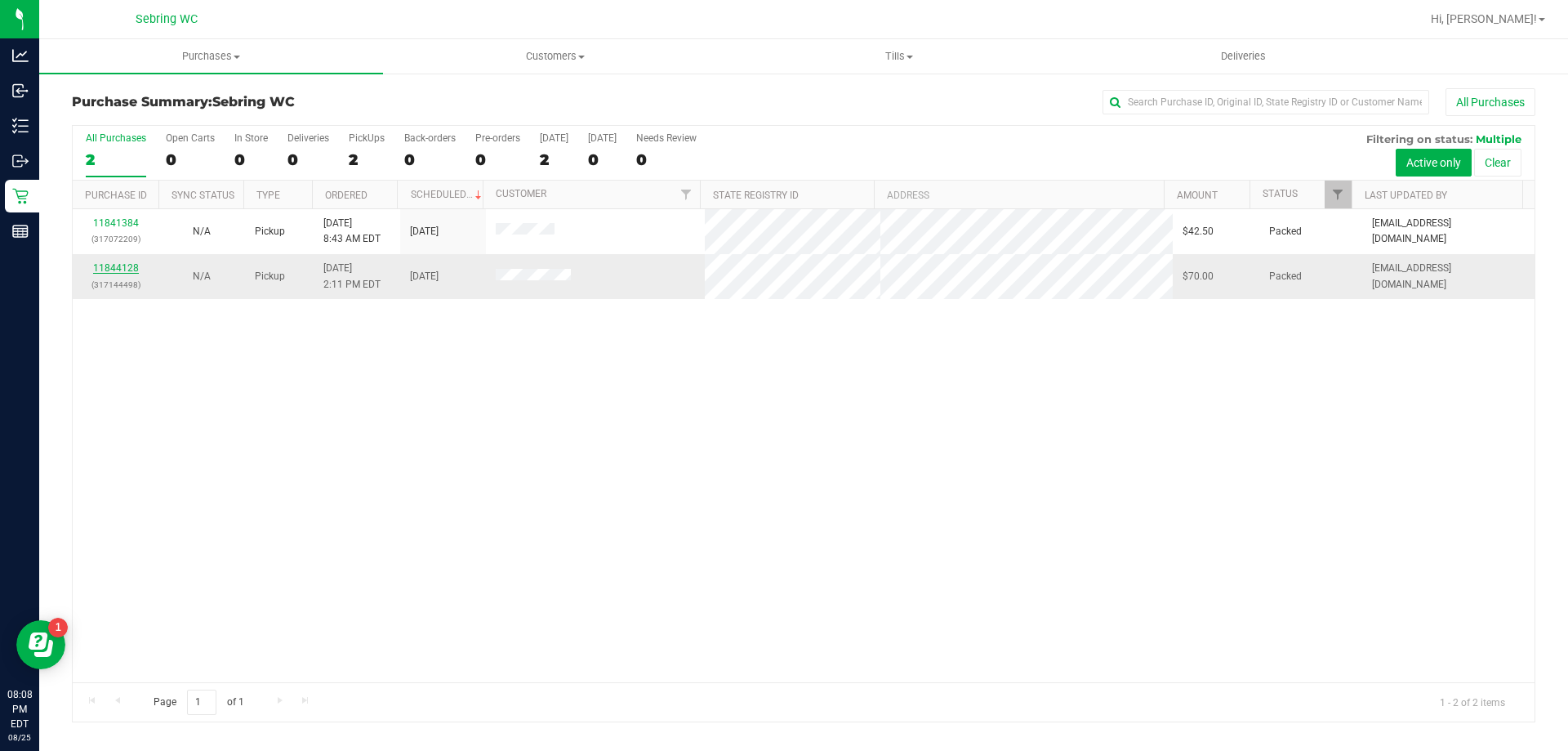
click at [130, 272] on link "11844128" at bounding box center [115, 267] width 45 height 11
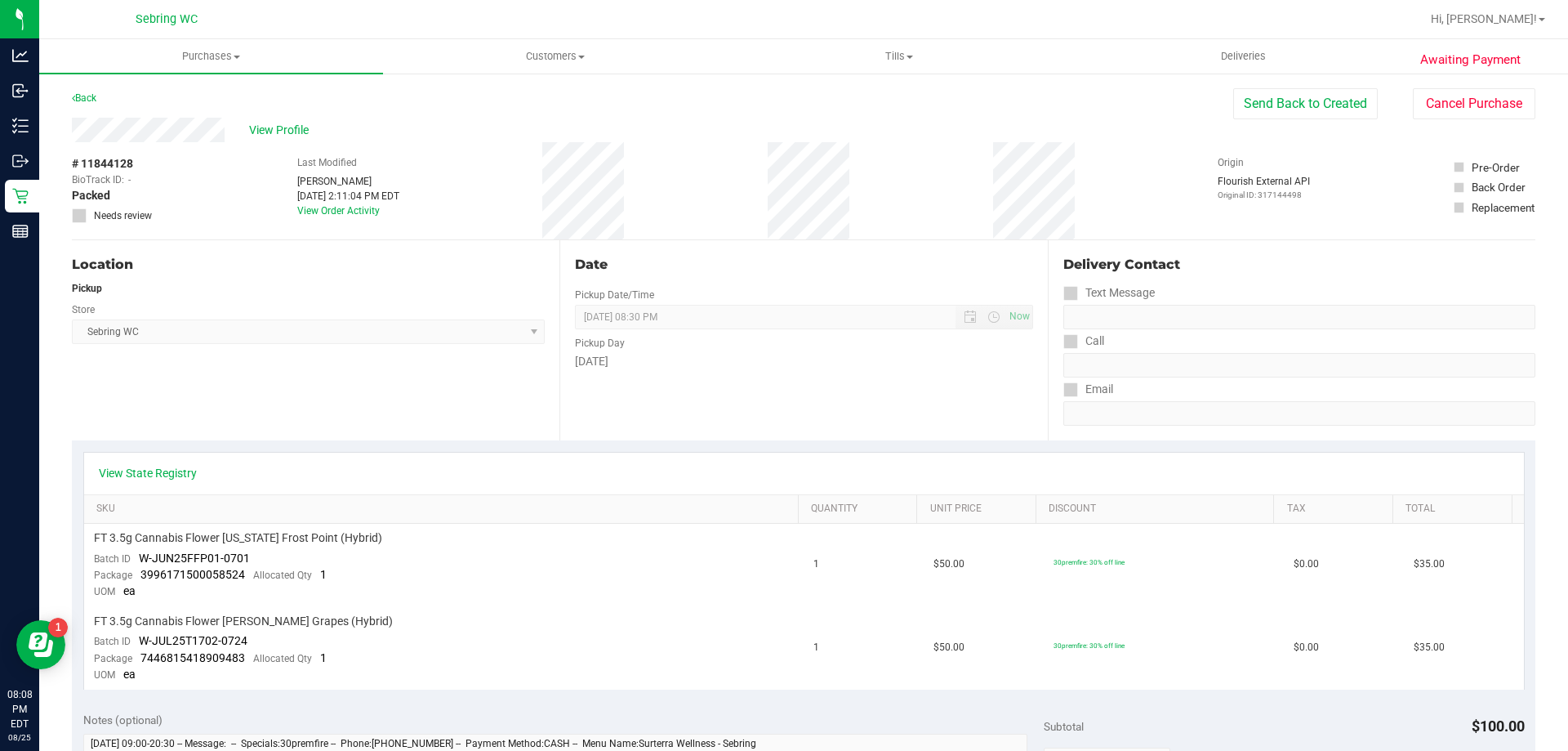
click at [84, 91] on div "Back" at bounding box center [84, 98] width 25 height 20
click at [91, 94] on link "Back" at bounding box center [84, 98] width 25 height 11
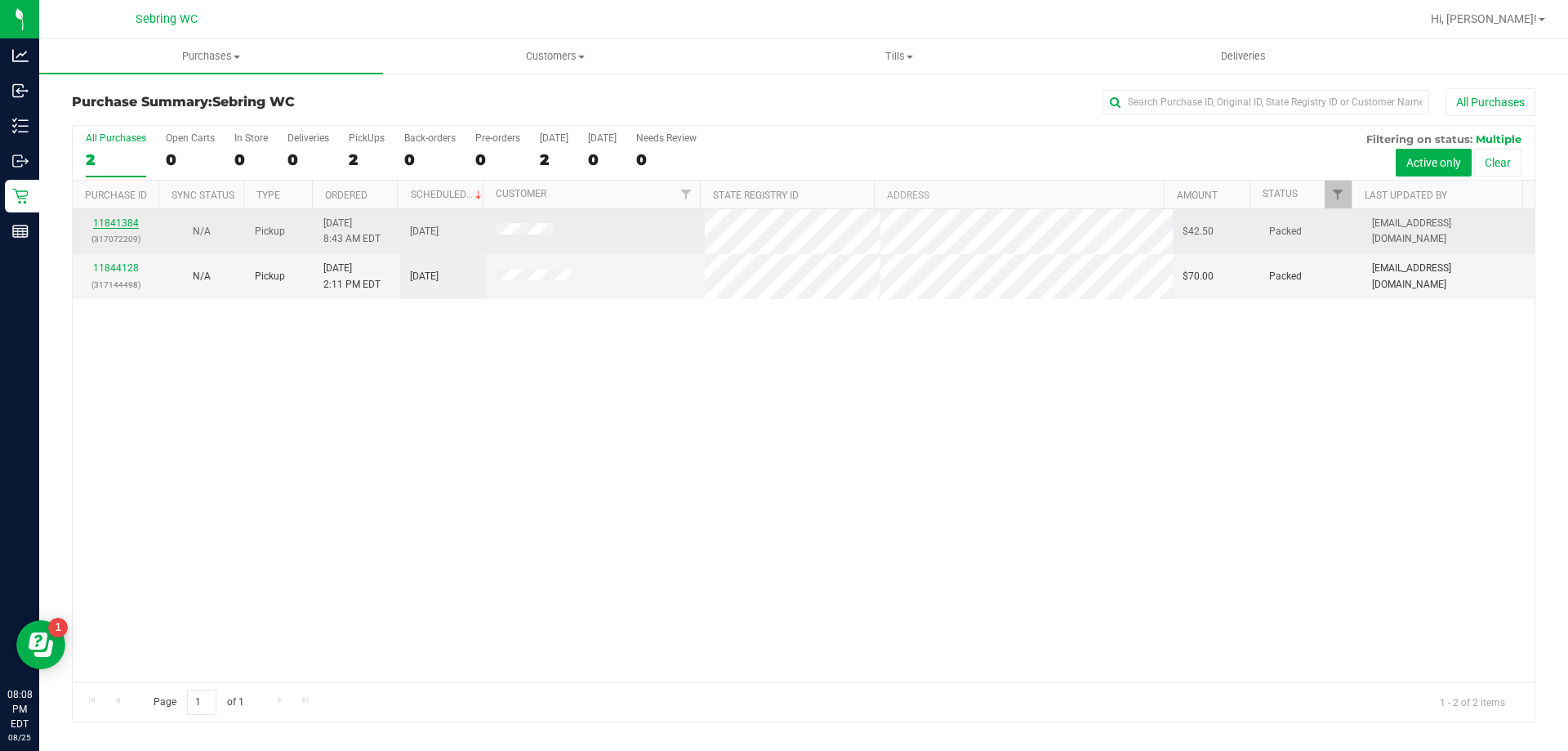
click at [135, 226] on link "11841384" at bounding box center [115, 222] width 45 height 11
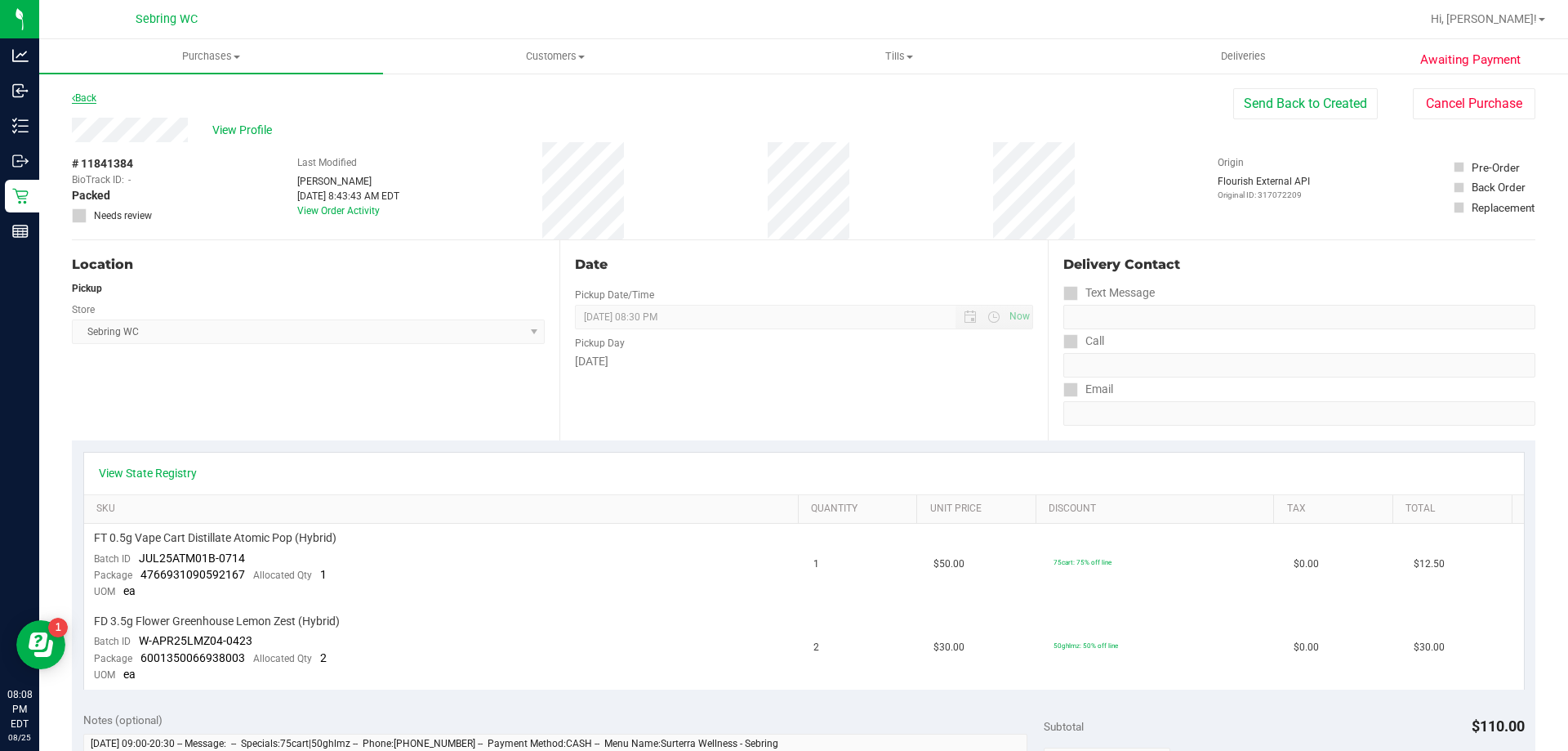
click at [89, 100] on link "Back" at bounding box center [84, 98] width 25 height 11
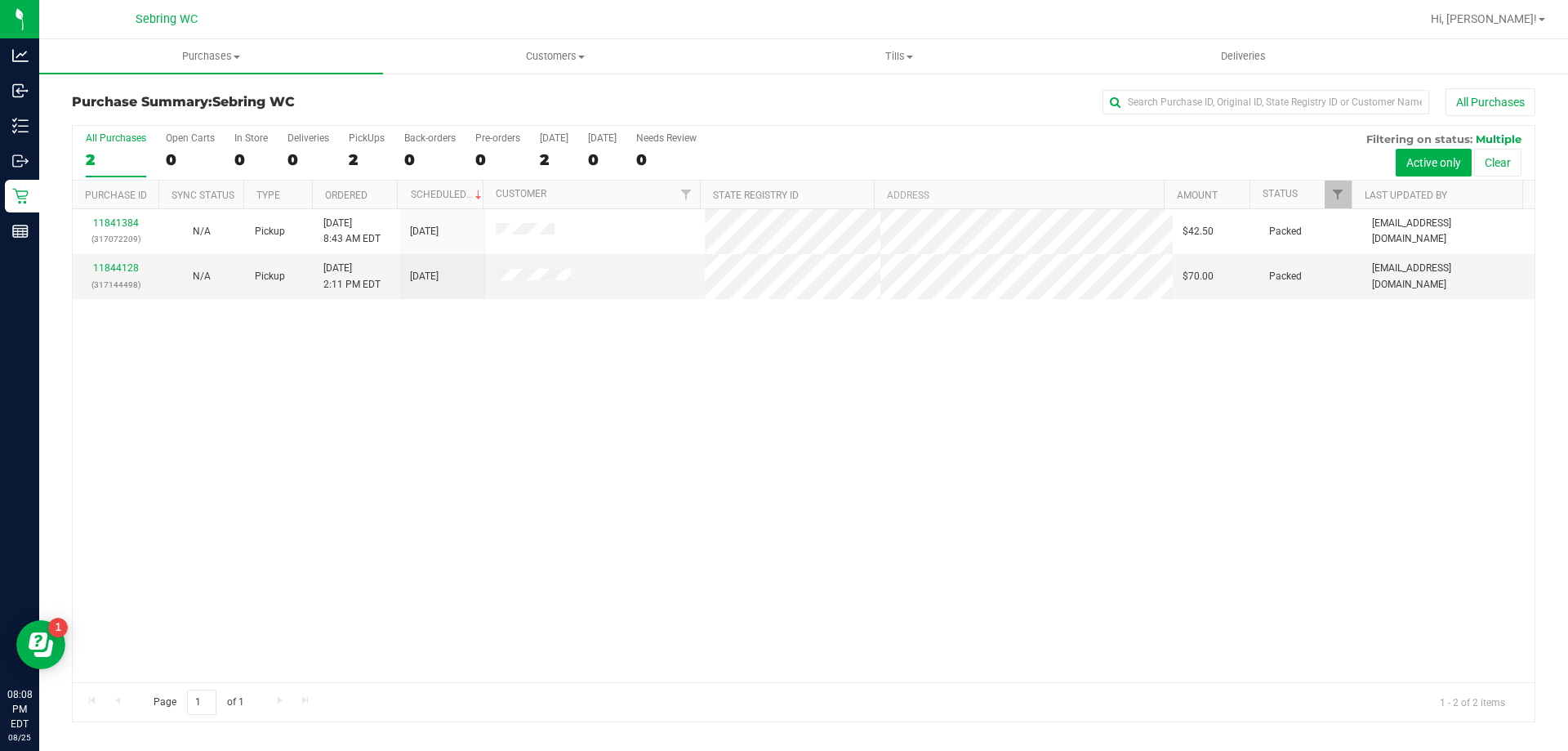
drag, startPoint x: 594, startPoint y: 347, endPoint x: 584, endPoint y: 348, distance: 10.0
click at [594, 347] on div "11841384 (317072209) N/A Pickup [DATE] 8:43 AM EDT 8/25/2025 $42.50 Packed [EMA…" at bounding box center [803, 445] width 1462 height 473
click at [893, 52] on span "Tills" at bounding box center [899, 56] width 342 height 15
click at [838, 96] on li "Manage tills" at bounding box center [899, 99] width 344 height 20
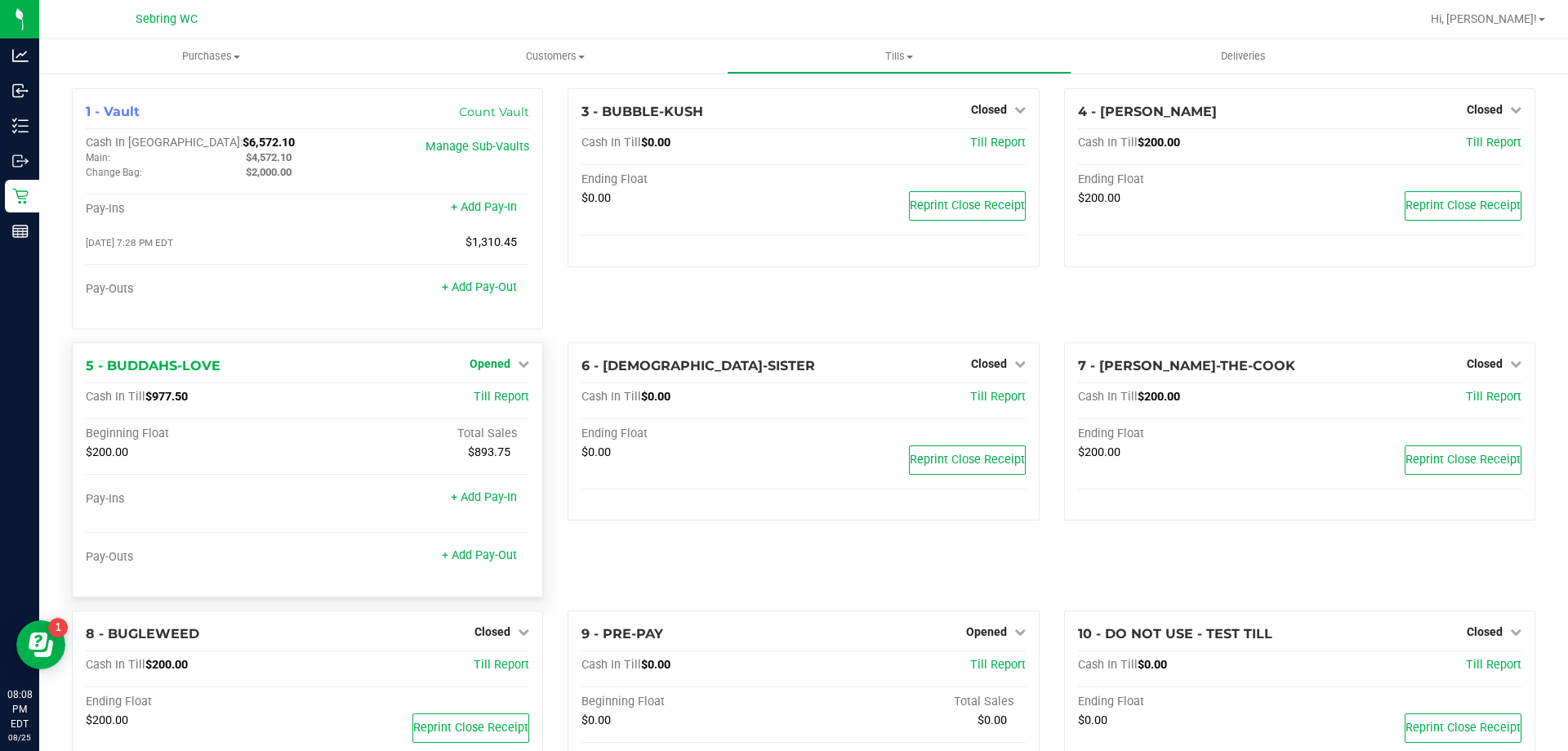
click at [482, 368] on span "Opened" at bounding box center [490, 363] width 41 height 13
click at [508, 403] on link "Close Till" at bounding box center [492, 397] width 44 height 13
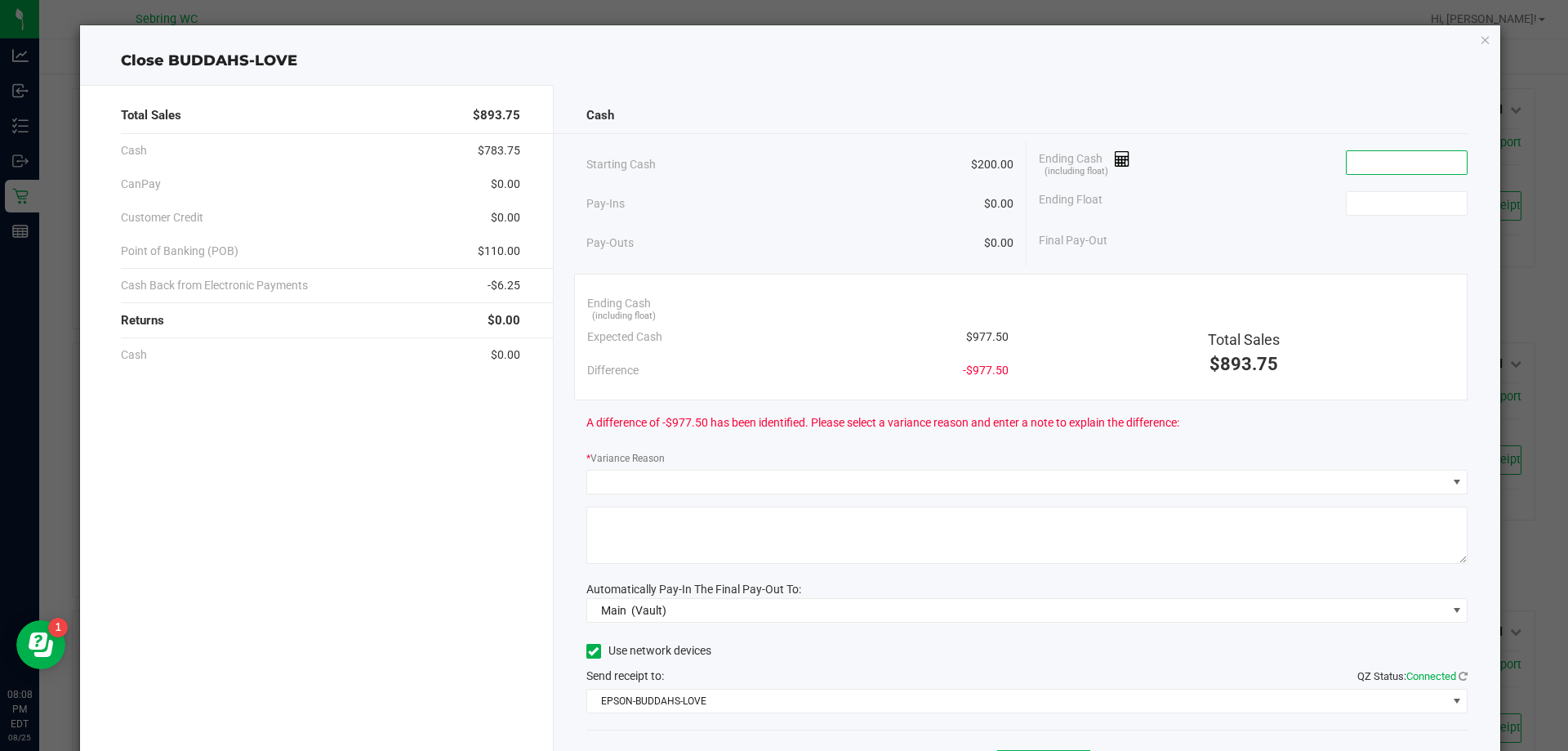
click at [1365, 161] on input at bounding box center [1407, 162] width 120 height 23
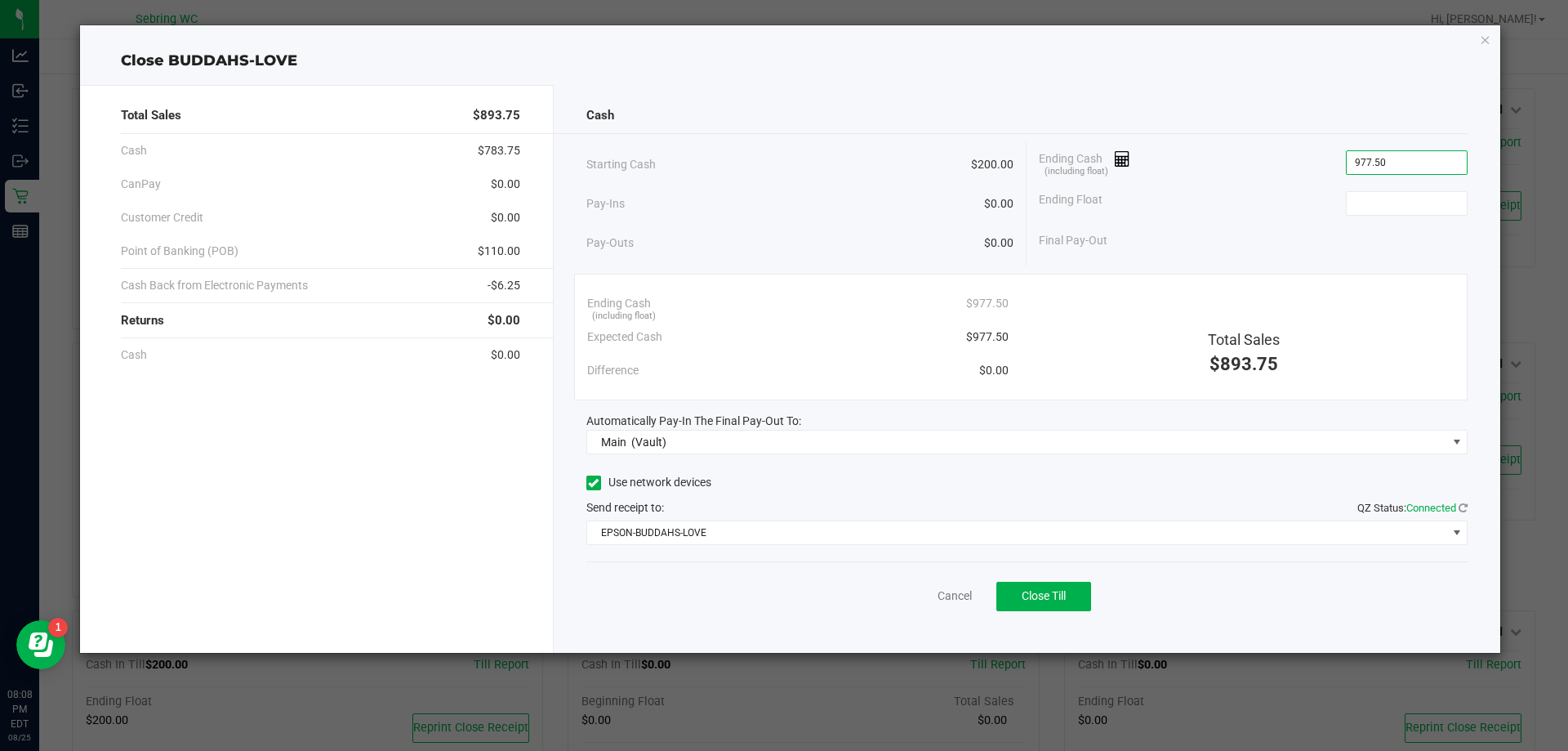
type input "$977.50"
click at [1387, 217] on div "Ending Float" at bounding box center [1254, 203] width 429 height 41
click at [1383, 193] on input at bounding box center [1407, 203] width 120 height 23
type input "200.00"
click at [941, 600] on link "Cancel" at bounding box center [955, 596] width 34 height 17
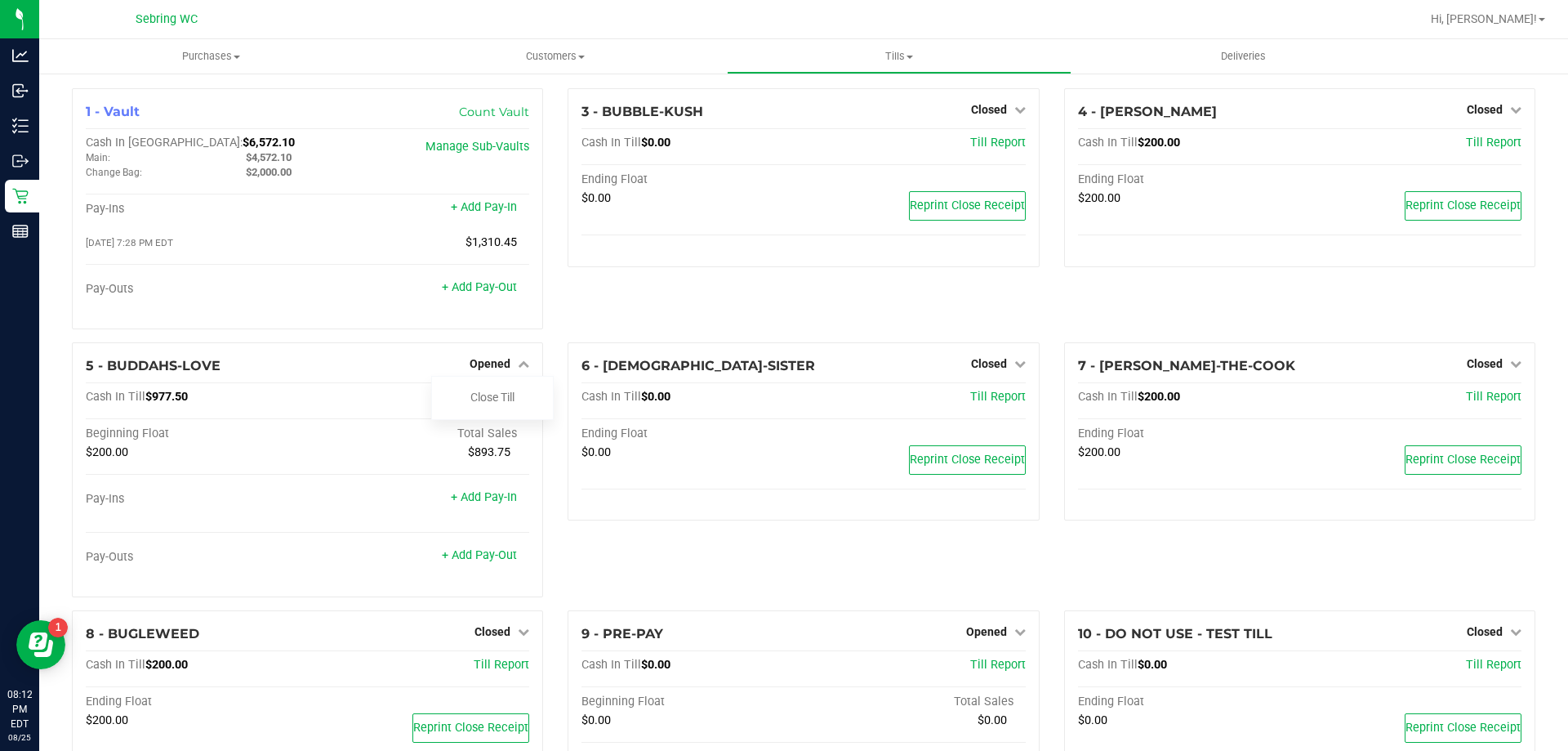
click at [577, 314] on div "3 - BUBBLE-KUSH Closed Open Till Cash In Till $0.00 Till Report Ending Float $0…" at bounding box center [803, 215] width 496 height 254
click at [573, 315] on div "3 - BUBBLE-KUSH Closed Open Till Cash In Till $0.00 Till Report Ending Float $0…" at bounding box center [803, 215] width 496 height 254
click at [504, 403] on link "Close Till" at bounding box center [492, 397] width 44 height 13
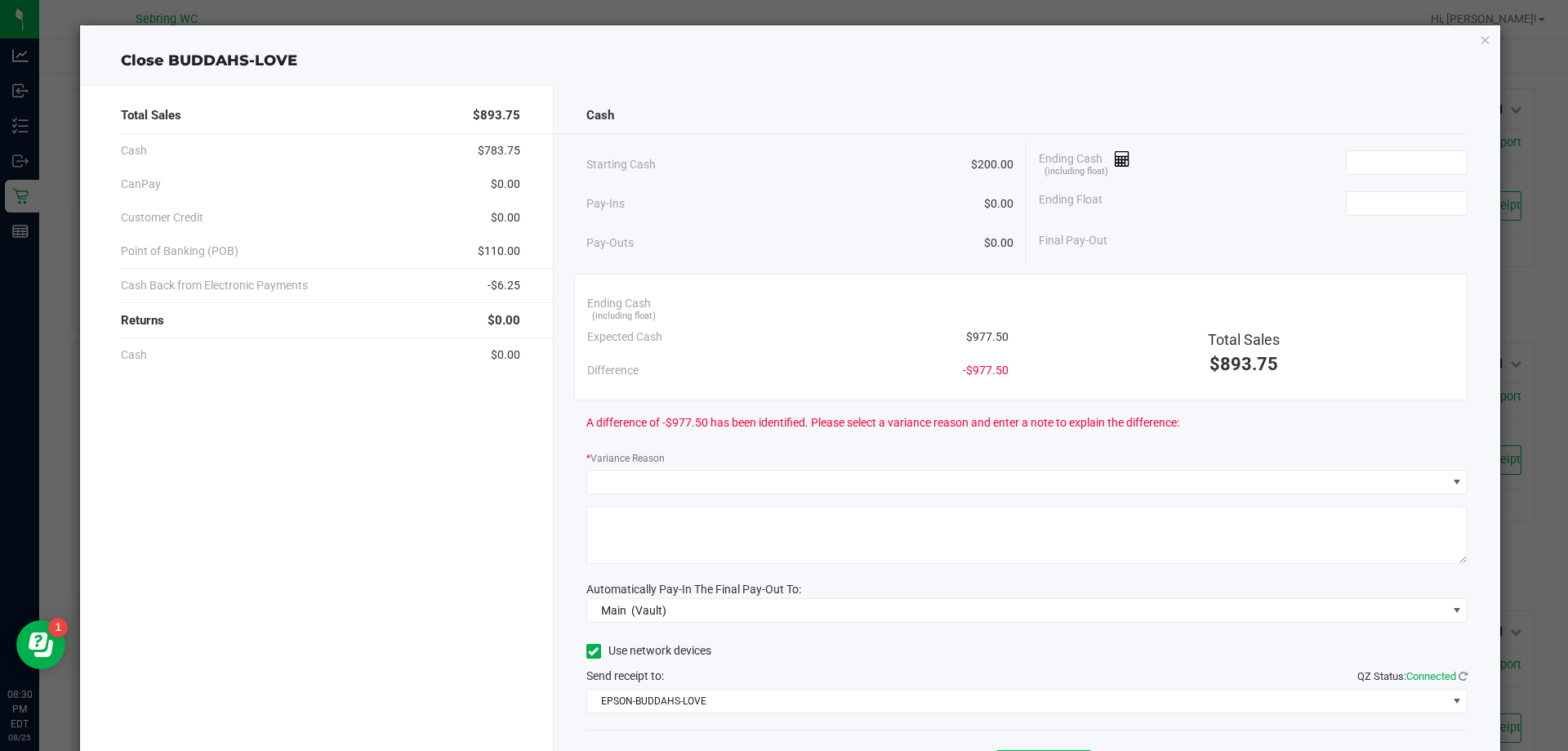
click at [1404, 178] on div "Ending Cash (including float)" at bounding box center [1254, 163] width 429 height 41
click at [1410, 167] on input at bounding box center [1407, 162] width 120 height 23
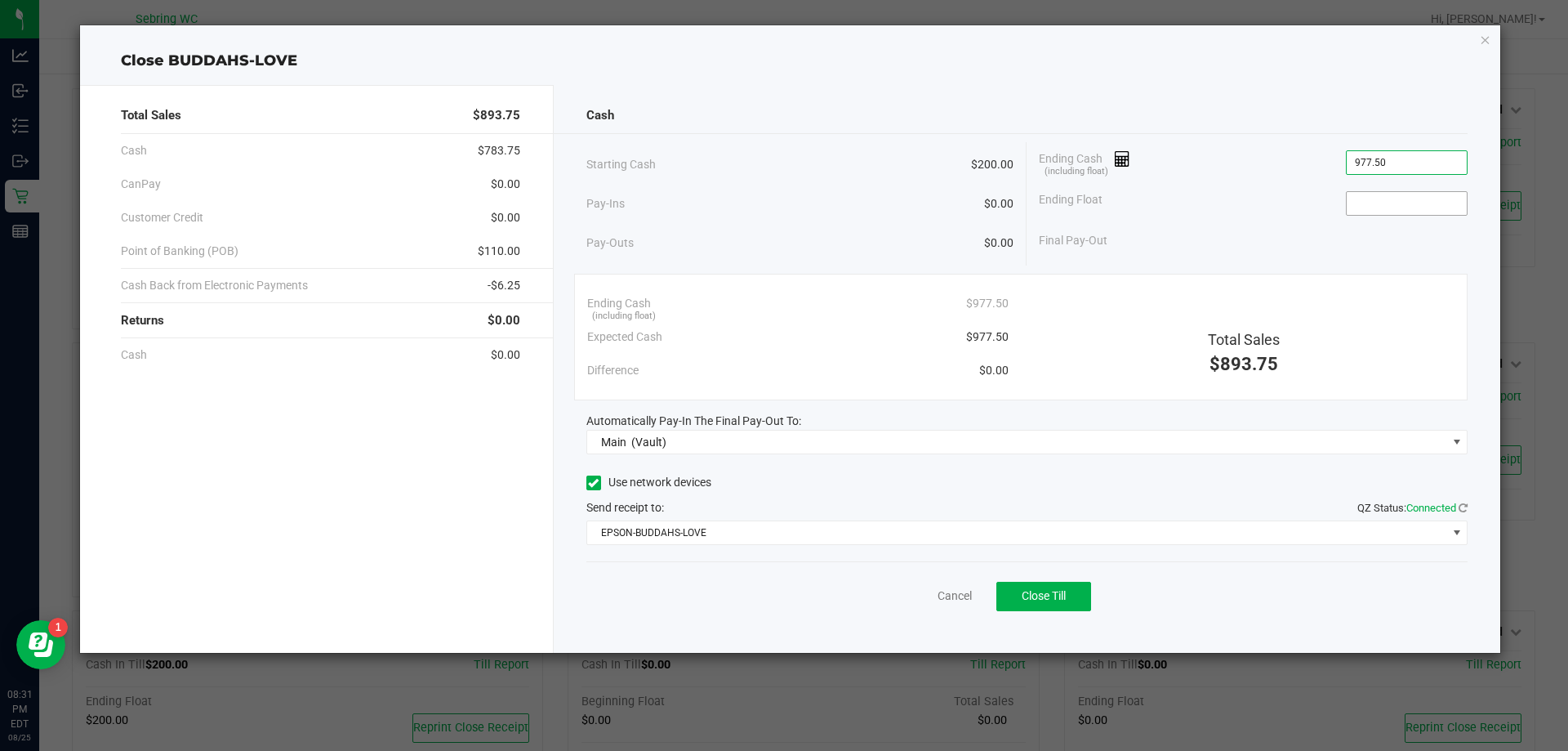
type input "$977.50"
click at [1410, 191] on span at bounding box center [1407, 203] width 122 height 25
click at [1410, 207] on input at bounding box center [1407, 203] width 120 height 23
type input "$200.00"
click at [1063, 600] on span "Close Till" at bounding box center [1044, 595] width 44 height 13
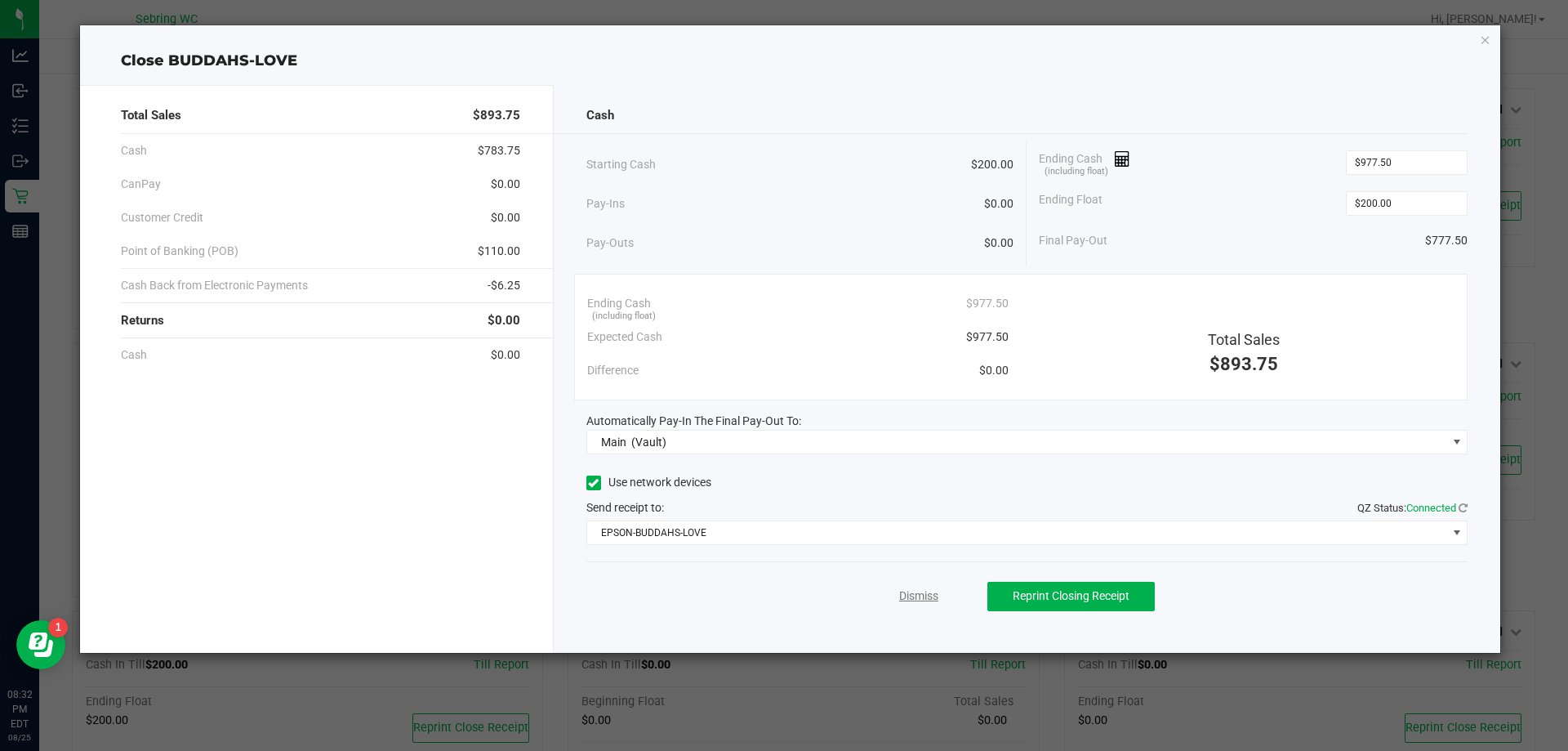
click at [918, 592] on link "Dismiss" at bounding box center [919, 596] width 39 height 17
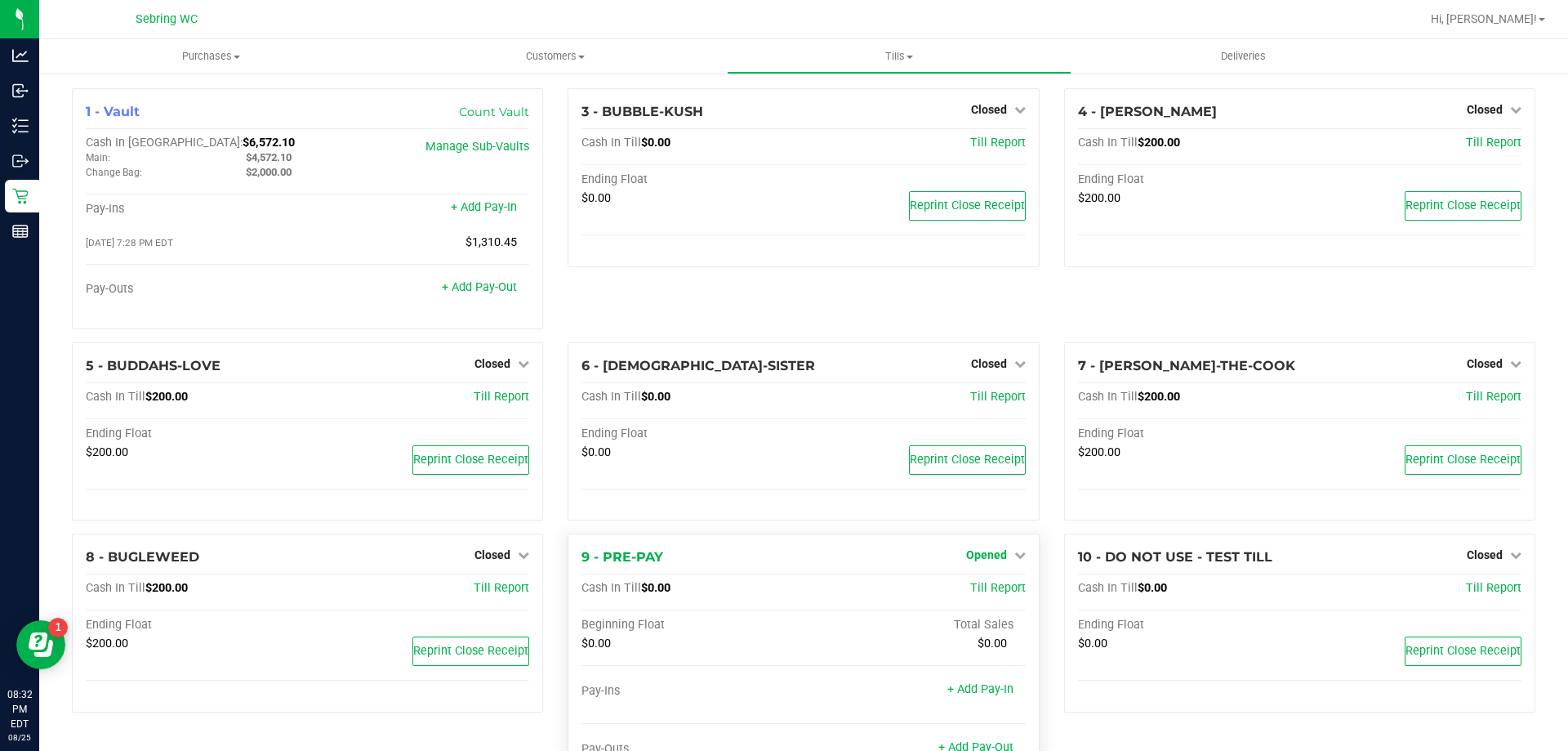
click at [1002, 551] on link "Opened" at bounding box center [996, 554] width 59 height 13
click at [985, 588] on link "Close Till" at bounding box center [988, 589] width 44 height 13
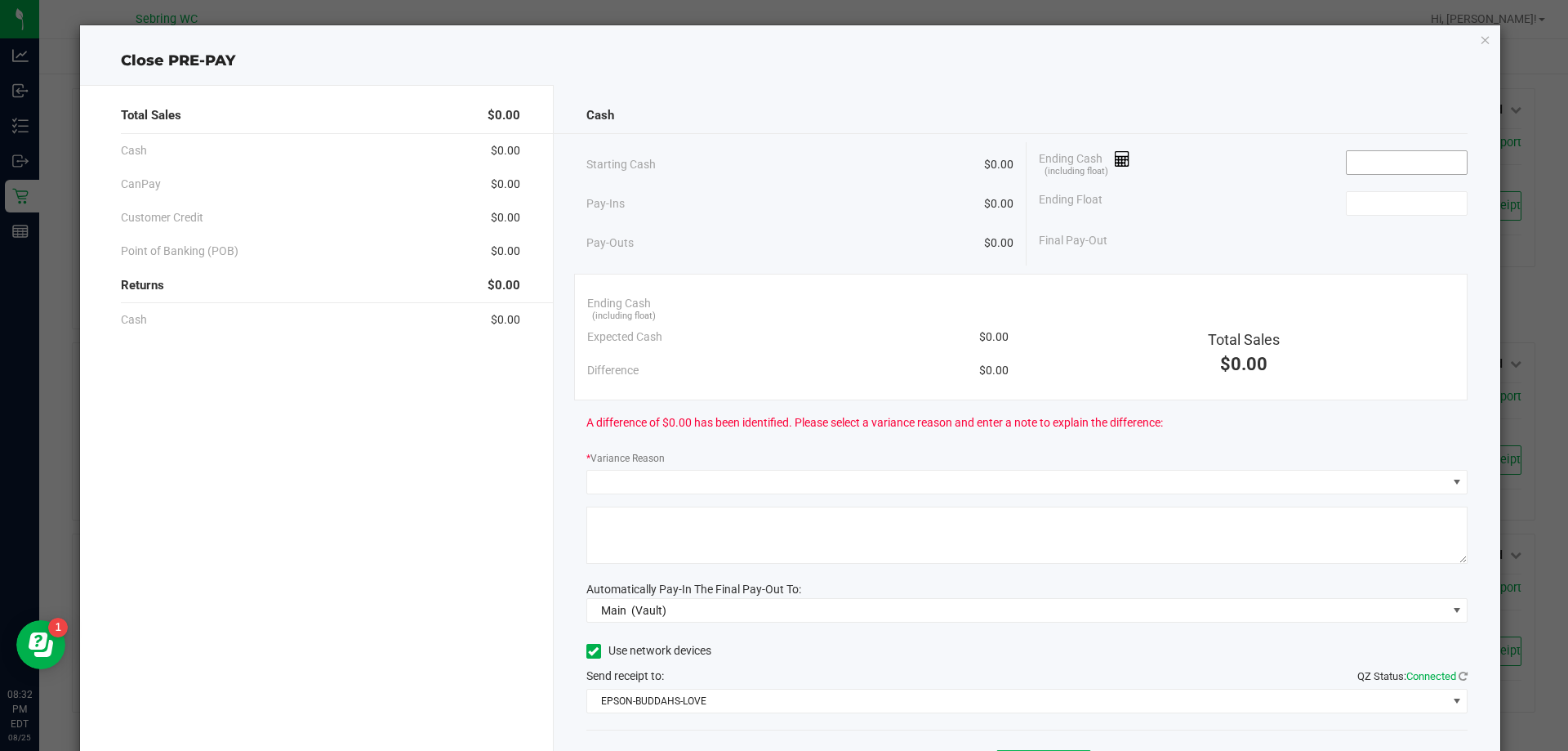
click at [1389, 160] on input at bounding box center [1407, 162] width 120 height 23
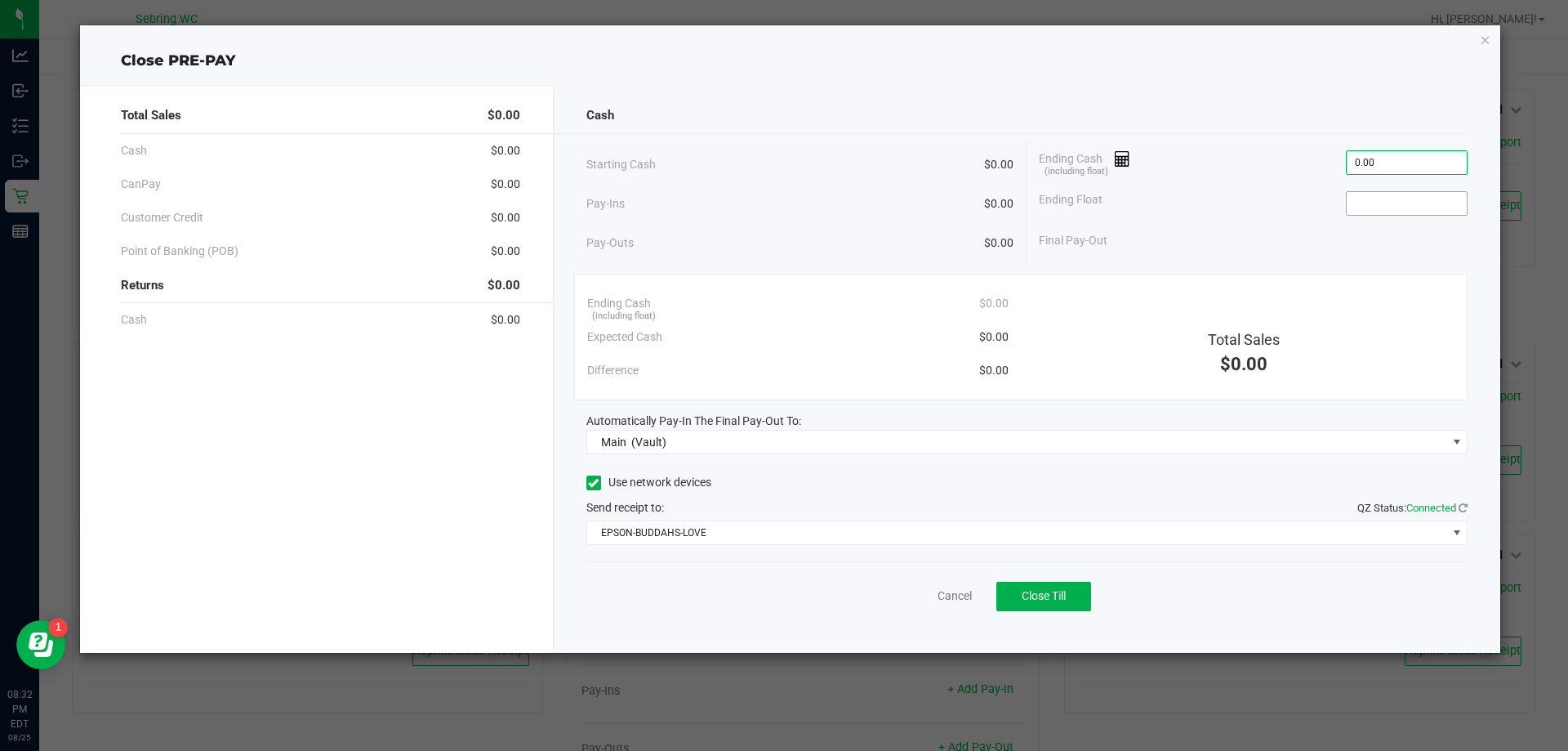
click at [1407, 201] on input at bounding box center [1407, 203] width 120 height 23
type input "$0.00"
click at [1054, 600] on span "Close Till" at bounding box center [1044, 595] width 44 height 13
type input "$0.00"
click at [237, 712] on ngb-modal-window "Close PRE-PAY Total Sales $0.00 Cash $0.00 CanPay $0.00 Customer Credit $0.00 P…" at bounding box center [790, 375] width 1580 height 751
